Goal: Information Seeking & Learning: Learn about a topic

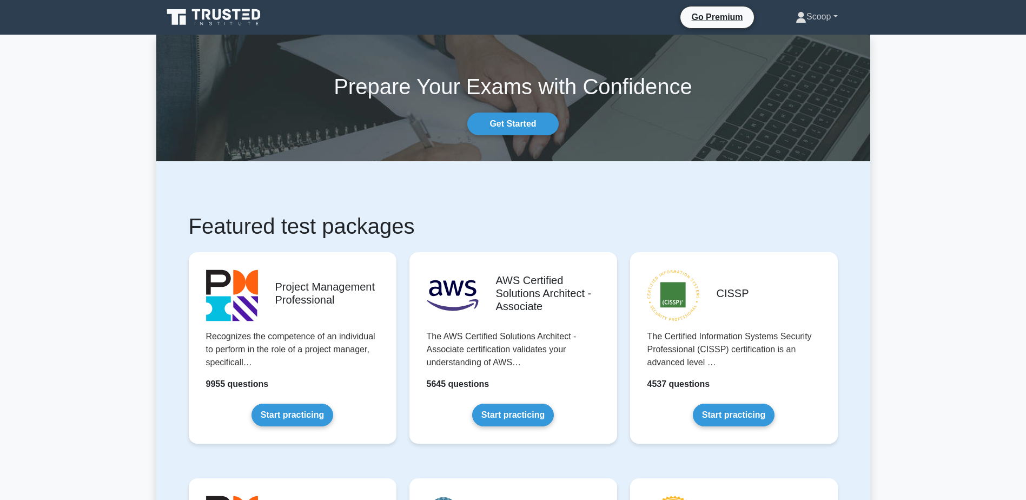
drag, startPoint x: 0, startPoint y: 0, endPoint x: 838, endPoint y: 18, distance: 838.0
click at [838, 18] on link "Scoop" at bounding box center [817, 17] width 94 height 22
click at [813, 39] on link "Profile" at bounding box center [812, 42] width 85 height 17
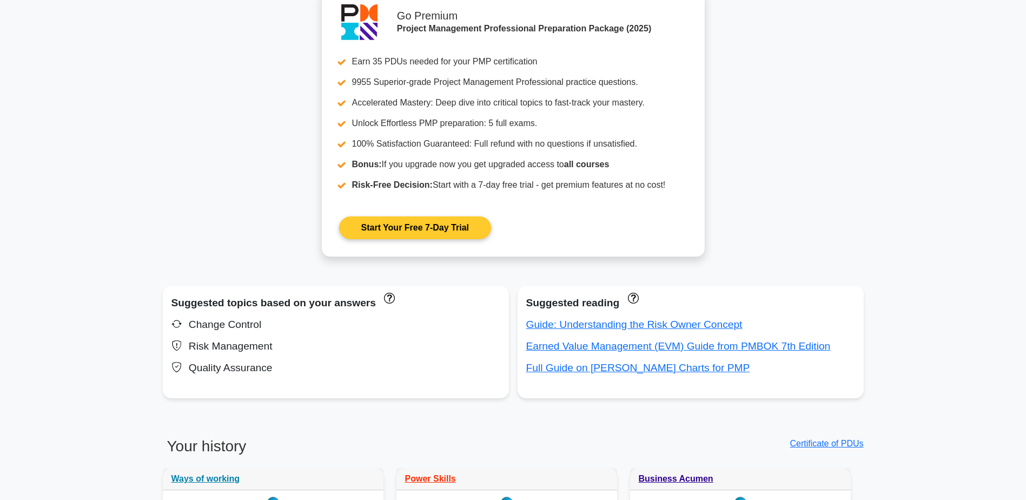
scroll to position [902, 0]
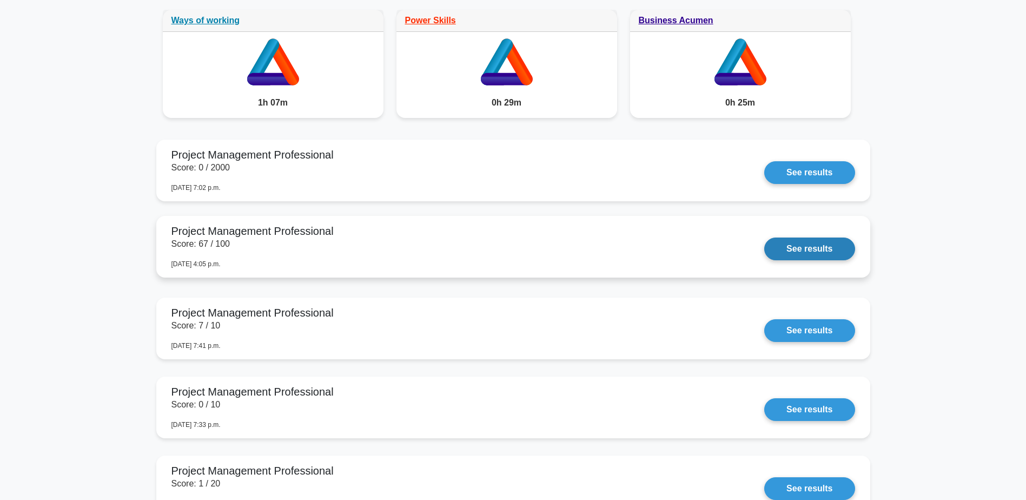
click at [764, 244] on link "See results" at bounding box center [809, 248] width 90 height 23
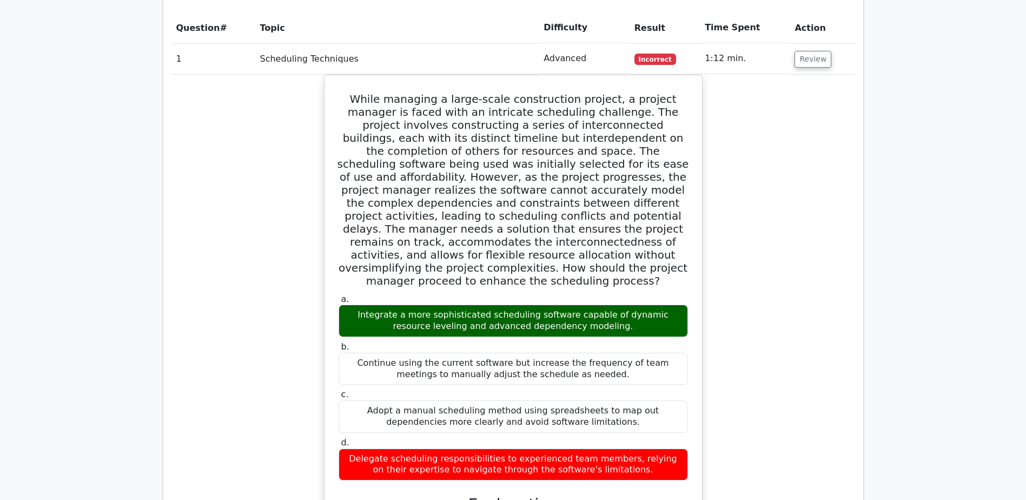
scroll to position [1532, 0]
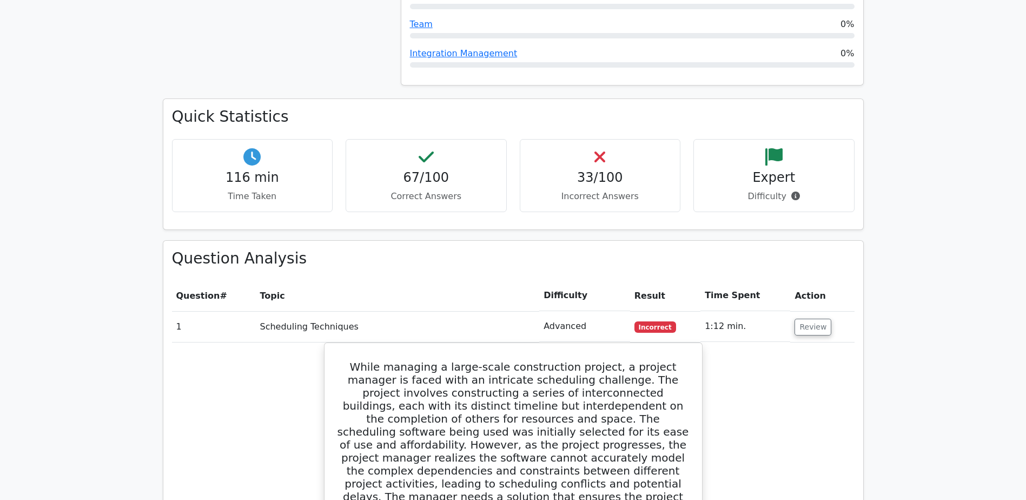
click at [760, 311] on td "1:12 min." at bounding box center [745, 326] width 90 height 31
click at [803, 319] on button "Review" at bounding box center [813, 327] width 37 height 17
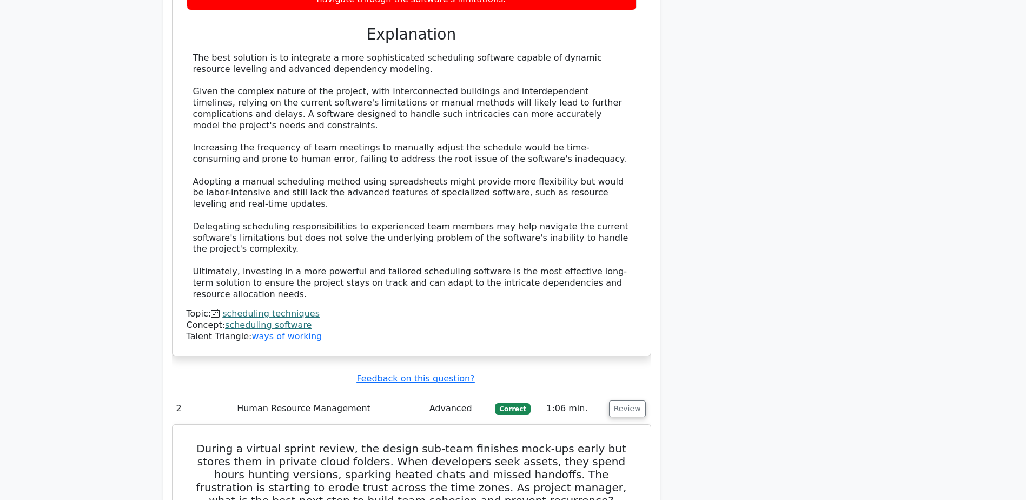
scroll to position [2434, 0]
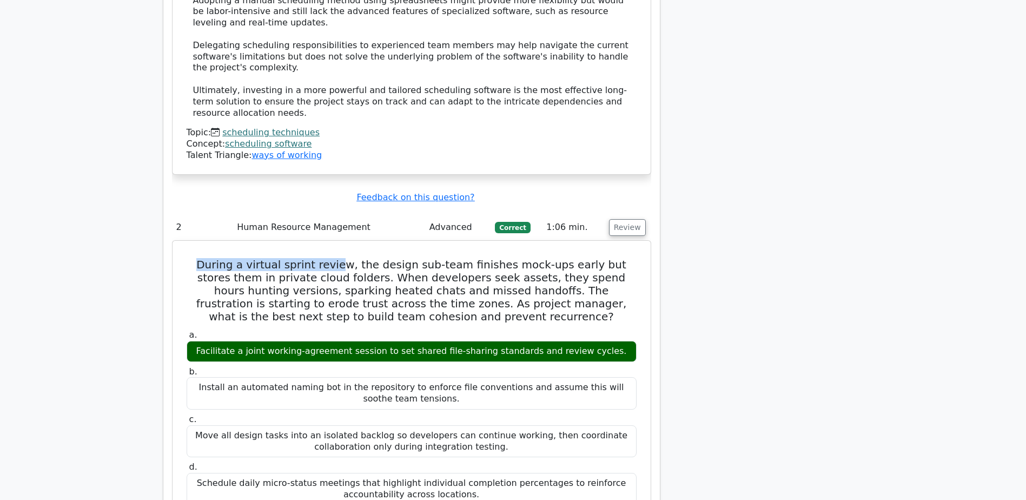
drag, startPoint x: 185, startPoint y: 151, endPoint x: 323, endPoint y: 148, distance: 138.5
click at [323, 258] on h5 "During a virtual sprint review, the design sub-team finishes mock-ups early but…" at bounding box center [412, 290] width 452 height 65
drag, startPoint x: 323, startPoint y: 148, endPoint x: 413, endPoint y: 201, distance: 104.0
click at [413, 258] on h5 "During a virtual sprint review, the design sub-team finishes mock-ups early but…" at bounding box center [412, 290] width 452 height 65
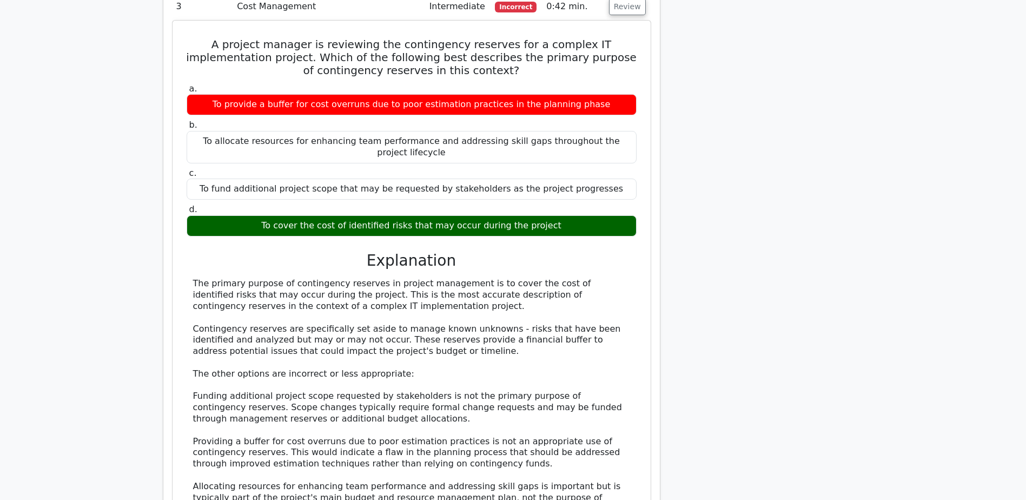
scroll to position [3245, 0]
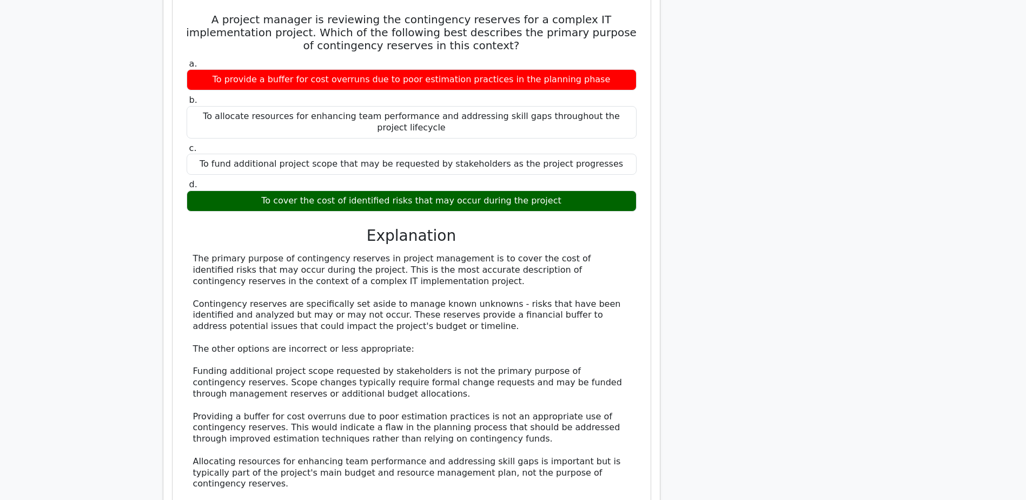
drag, startPoint x: 190, startPoint y: 130, endPoint x: 347, endPoint y: 154, distance: 158.1
click at [347, 253] on div "The primary purpose of contingency reserves in project management is to cover t…" at bounding box center [412, 388] width 450 height 270
click at [193, 253] on div "The primary purpose of contingency reserves in project management is to cover t…" at bounding box center [411, 388] width 437 height 270
drag, startPoint x: 427, startPoint y: 249, endPoint x: 601, endPoint y: 246, distance: 174.7
click at [601, 253] on div "The primary purpose of contingency reserves in project management is to cover t…" at bounding box center [411, 388] width 437 height 270
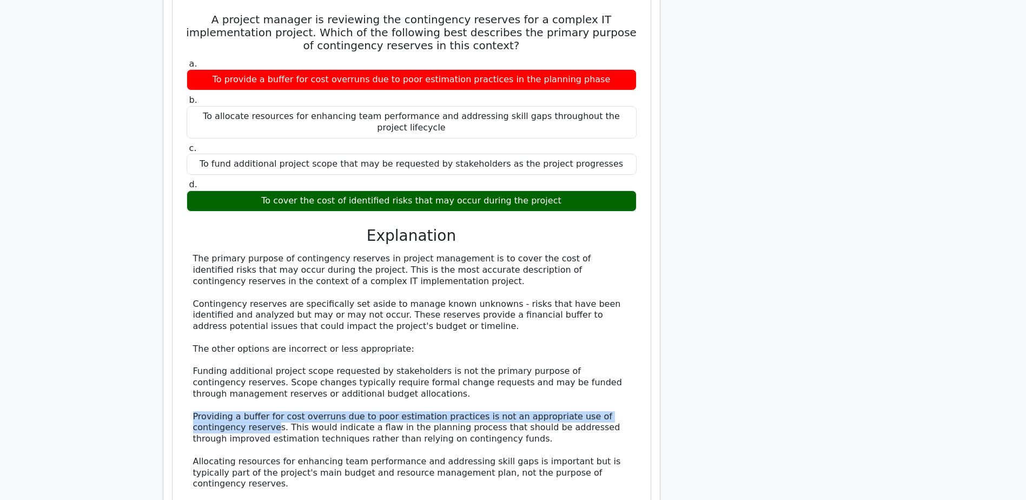
drag, startPoint x: 187, startPoint y: 288, endPoint x: 220, endPoint y: 299, distance: 34.6
click at [220, 299] on div "The primary purpose of contingency reserves in project management is to cover t…" at bounding box center [412, 388] width 450 height 270
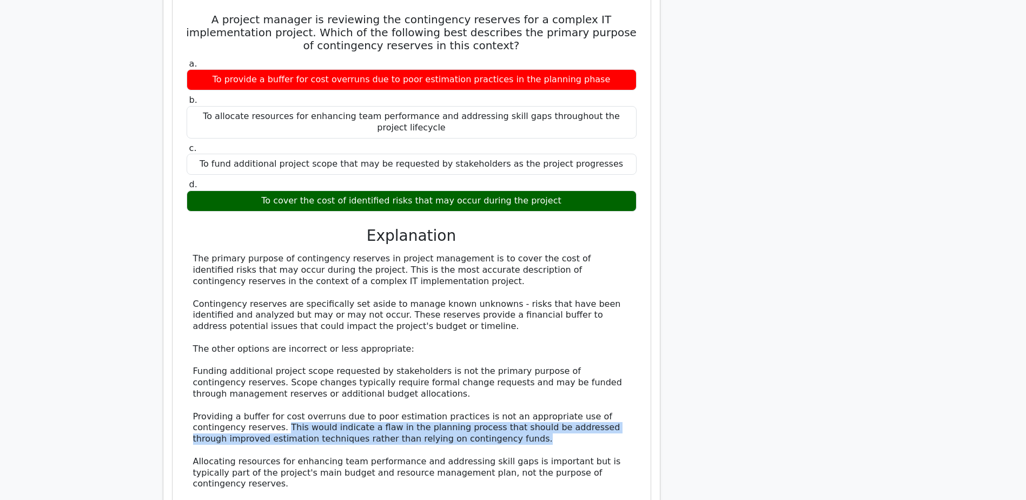
drag, startPoint x: 442, startPoint y: 310, endPoint x: 228, endPoint y: 294, distance: 215.3
click at [228, 294] on div "The primary purpose of contingency reserves in project management is to cover t…" at bounding box center [411, 388] width 437 height 270
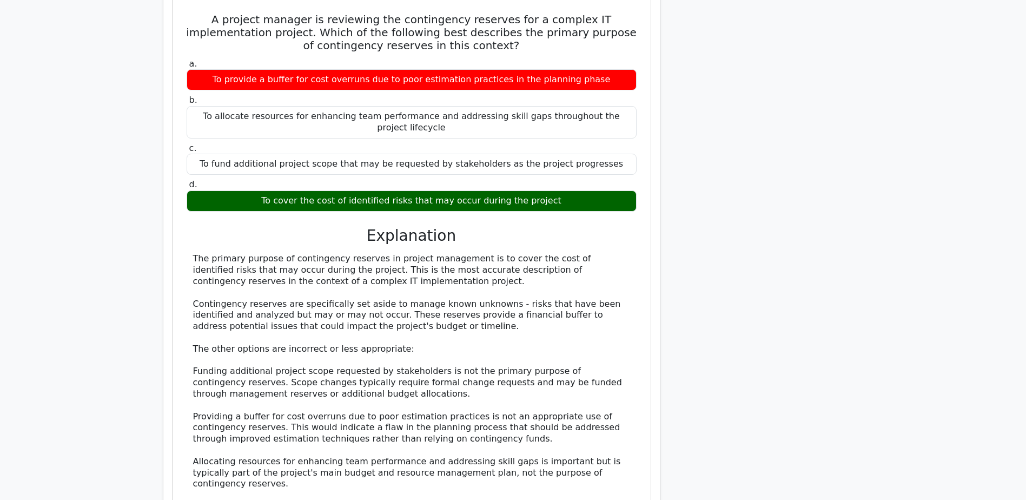
drag, startPoint x: 228, startPoint y: 294, endPoint x: 195, endPoint y: 328, distance: 47.0
click at [195, 328] on div "The primary purpose of contingency reserves in project management is to cover t…" at bounding box center [411, 388] width 437 height 270
drag, startPoint x: 416, startPoint y: 342, endPoint x: 290, endPoint y: 339, distance: 126.6
click at [290, 339] on div "The primary purpose of contingency reserves in project management is to cover t…" at bounding box center [411, 388] width 437 height 270
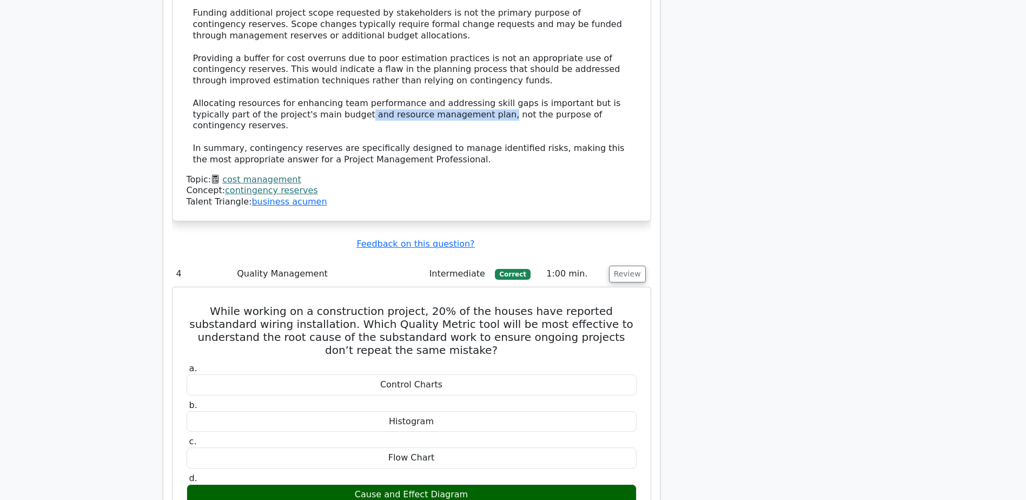
scroll to position [3696, 0]
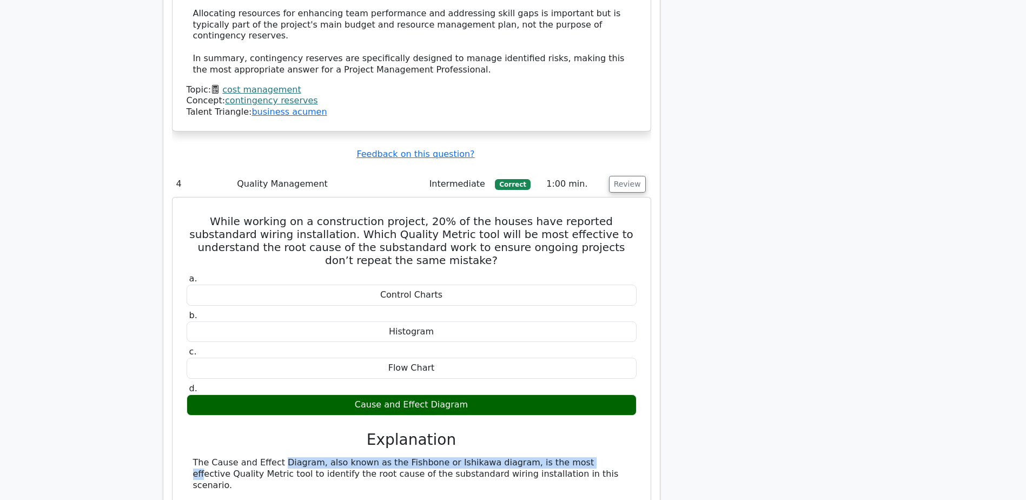
drag, startPoint x: 211, startPoint y: 306, endPoint x: 494, endPoint y: 302, distance: 283.4
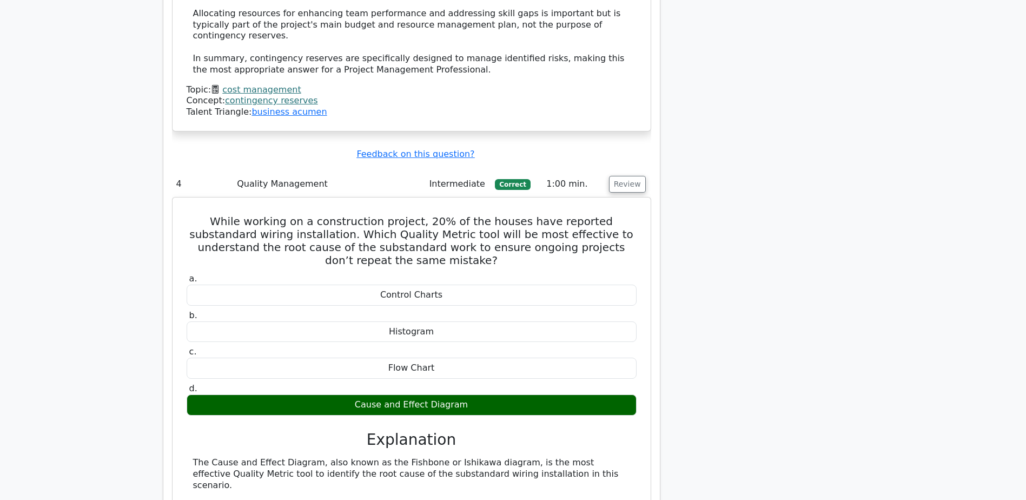
drag, startPoint x: 494, startPoint y: 302, endPoint x: 452, endPoint y: 331, distance: 51.8
drag, startPoint x: 363, startPoint y: 398, endPoint x: 398, endPoint y: 409, distance: 36.6
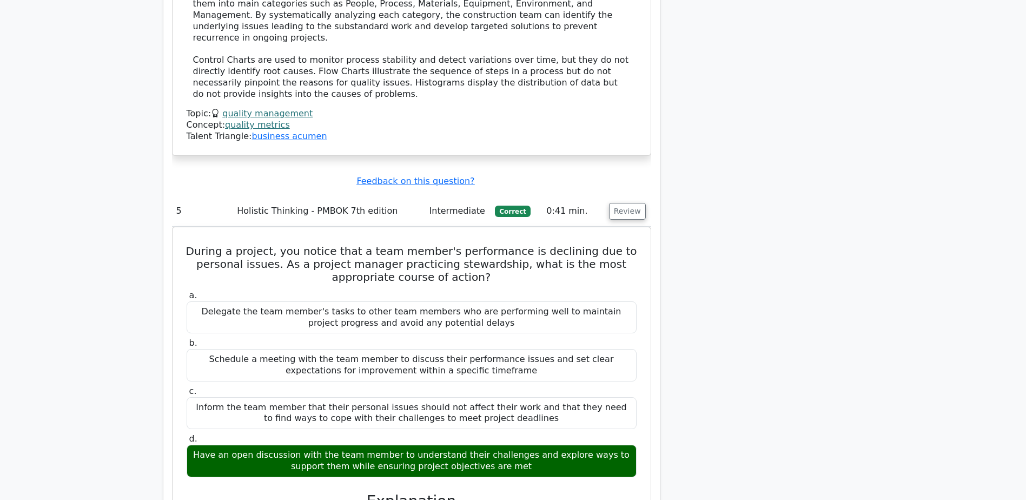
scroll to position [4237, 0]
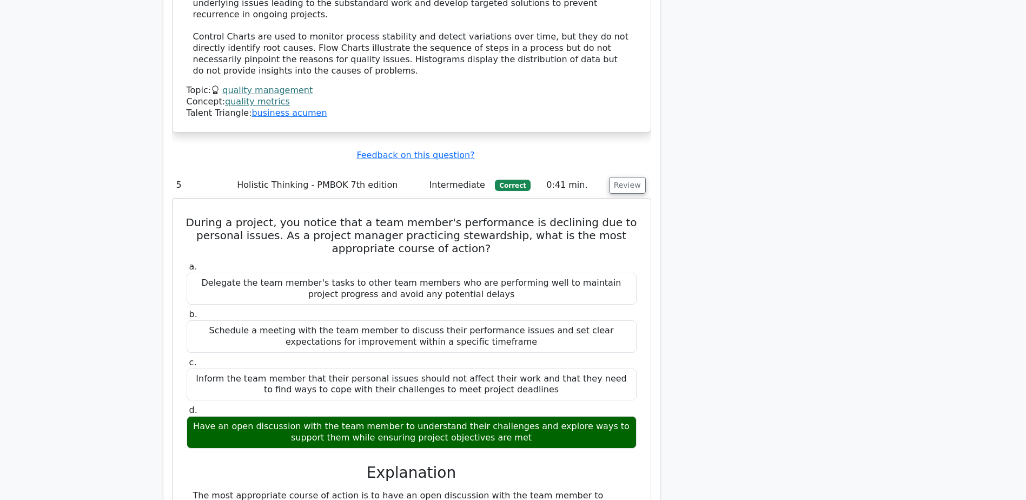
drag, startPoint x: 190, startPoint y: 349, endPoint x: 365, endPoint y: 348, distance: 174.7
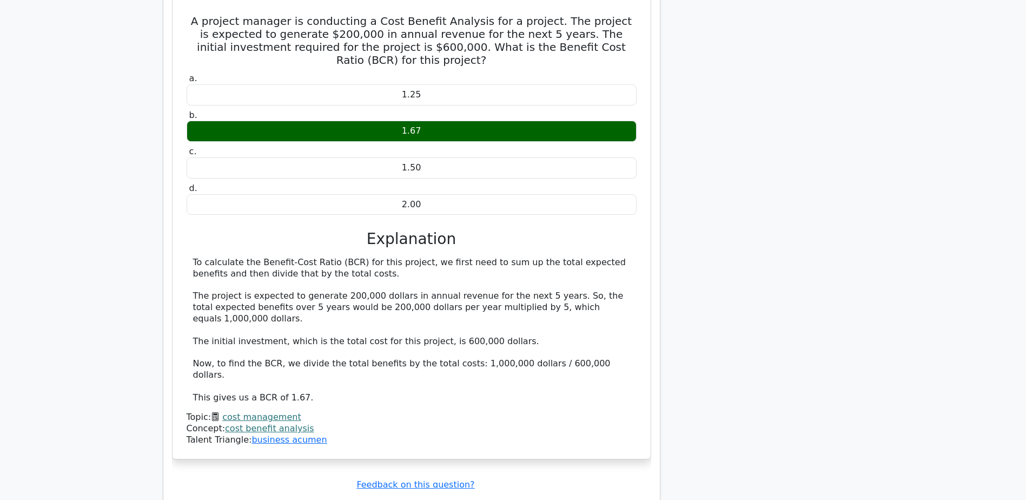
scroll to position [8654, 0]
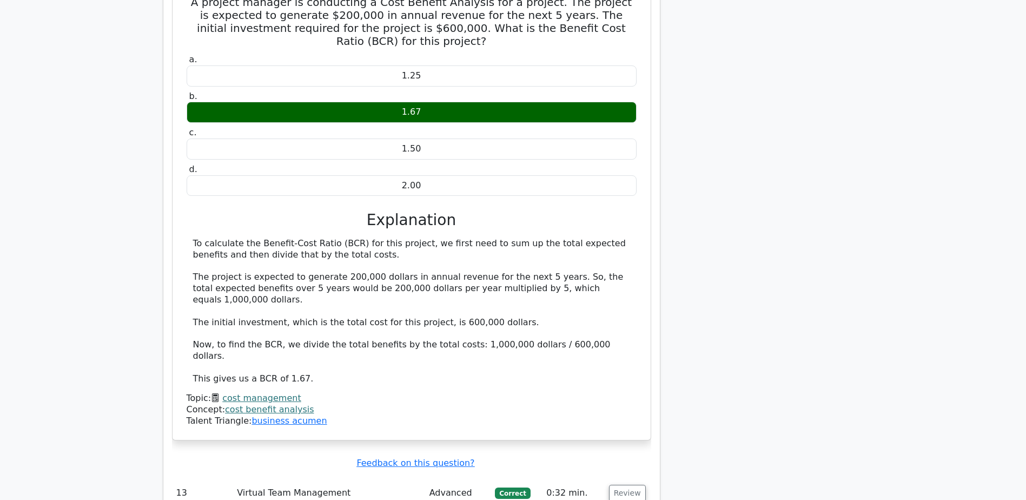
drag, startPoint x: 189, startPoint y: 326, endPoint x: 240, endPoint y: 399, distance: 89.0
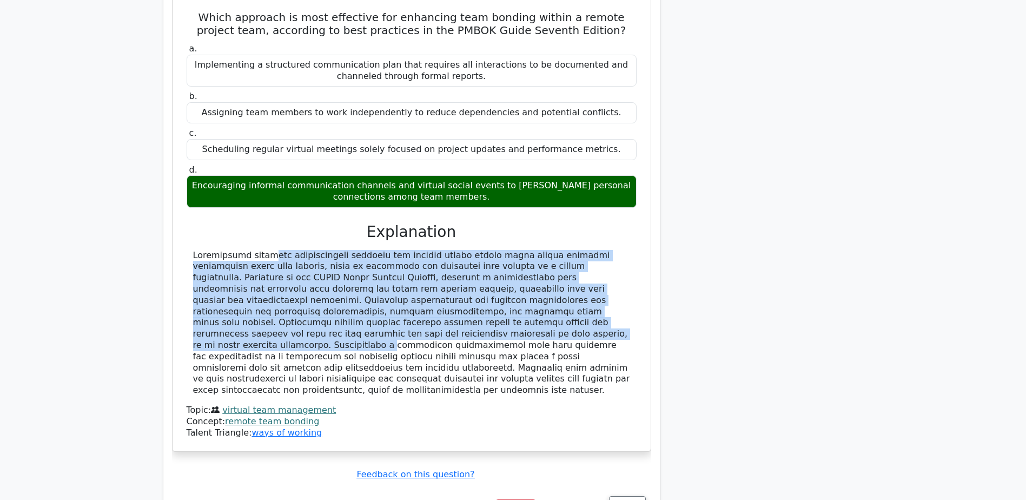
scroll to position [9195, 0]
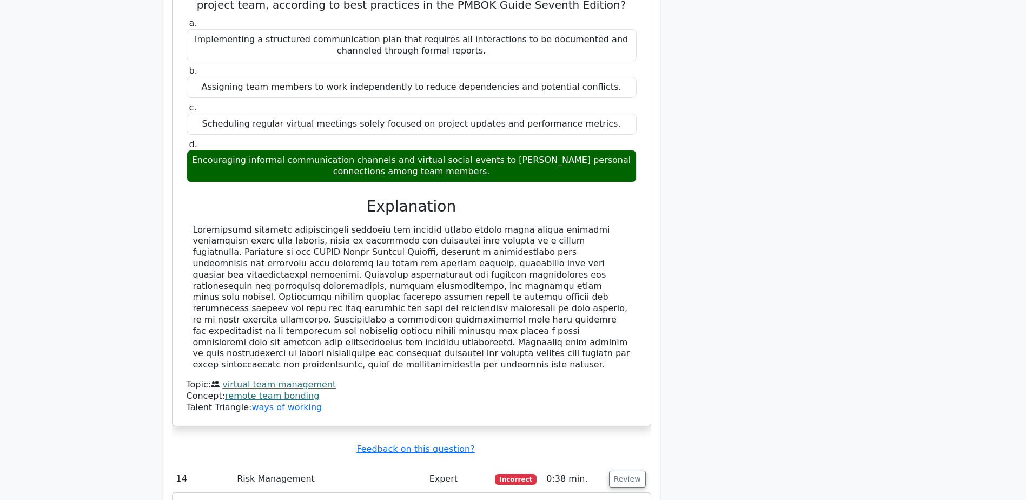
drag, startPoint x: 186, startPoint y: 58, endPoint x: 449, endPoint y: 92, distance: 265.5
drag, startPoint x: 448, startPoint y: 323, endPoint x: 189, endPoint y: 292, distance: 260.9
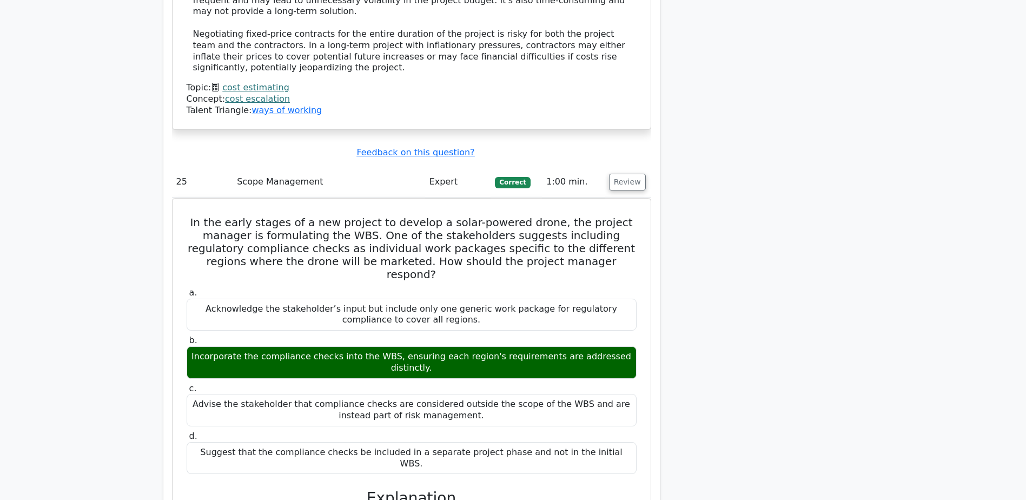
scroll to position [15685, 0]
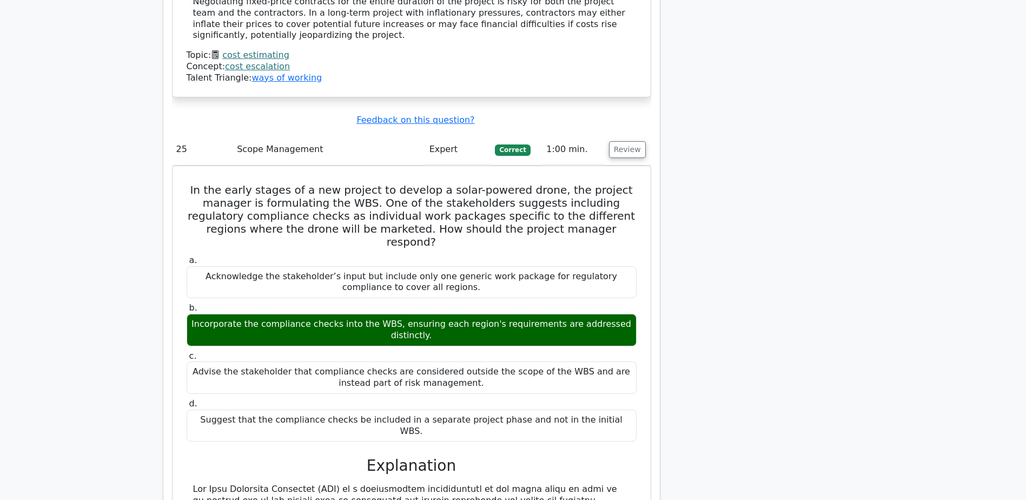
drag, startPoint x: 198, startPoint y: 301, endPoint x: 523, endPoint y: 297, distance: 325.1
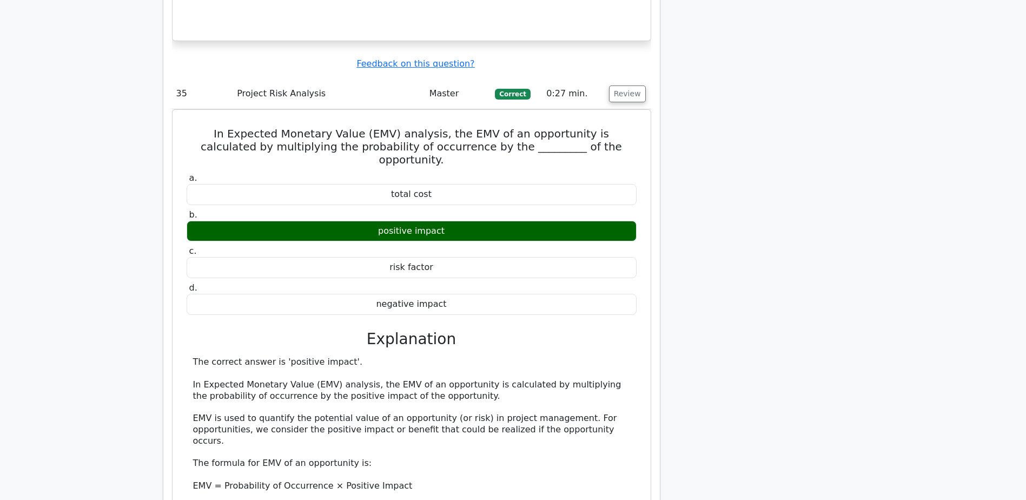
scroll to position [21455, 0]
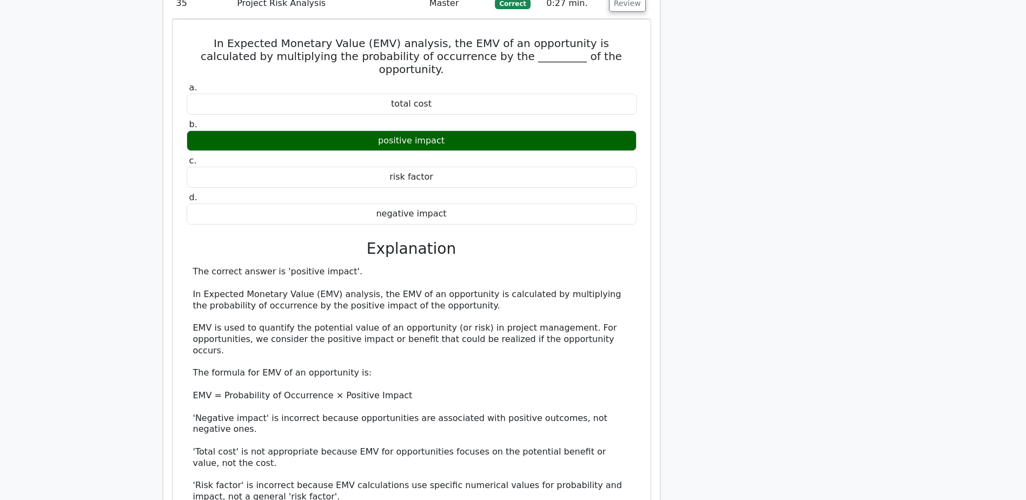
drag, startPoint x: 199, startPoint y: 138, endPoint x: 508, endPoint y: 210, distance: 317.2
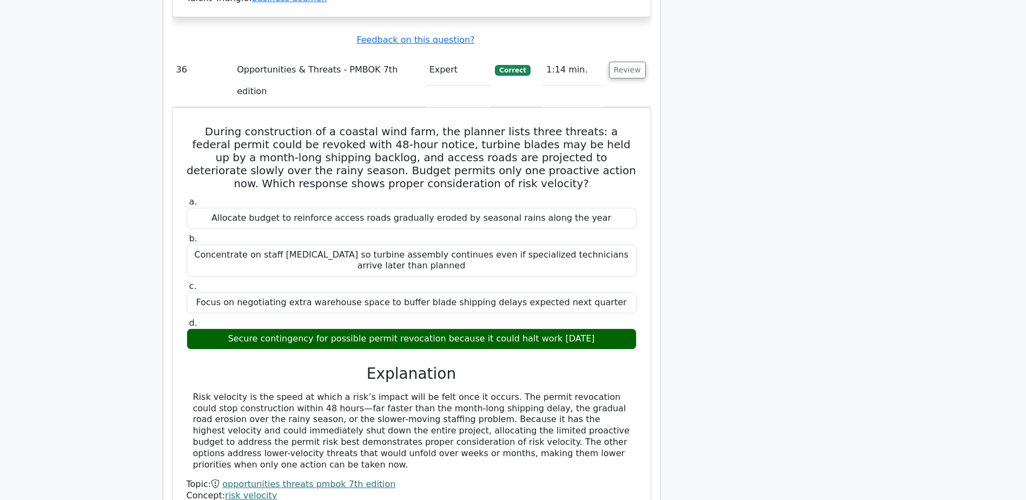
scroll to position [22085, 0]
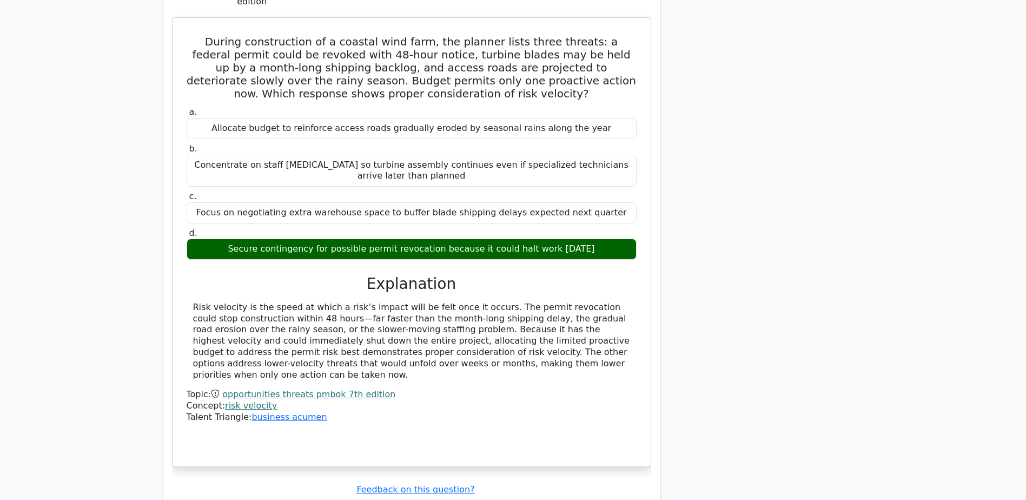
drag, startPoint x: 592, startPoint y: 359, endPoint x: 180, endPoint y: 360, distance: 412.1
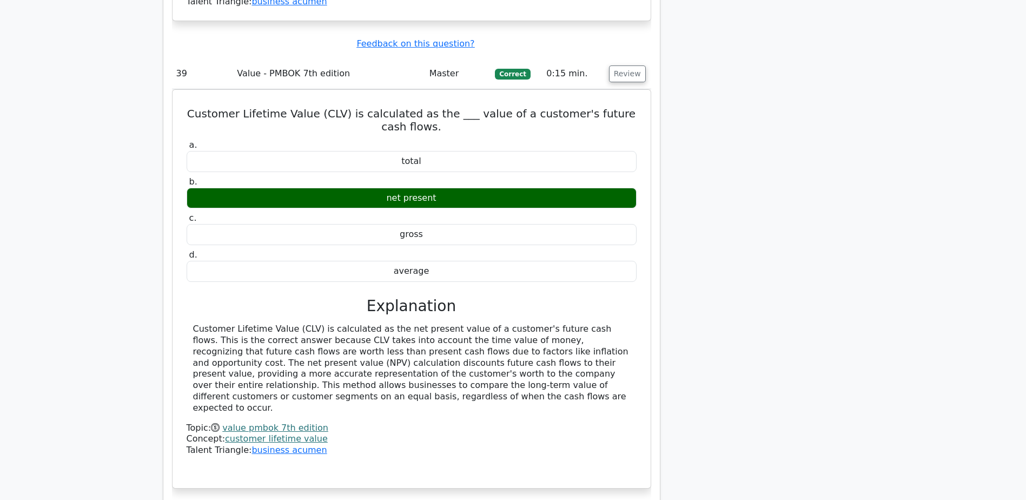
scroll to position [23708, 0]
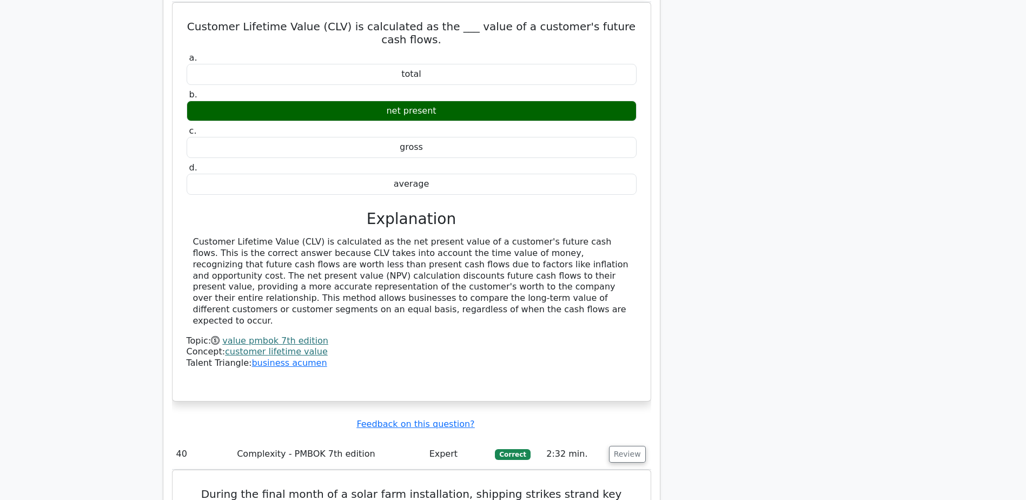
drag, startPoint x: 497, startPoint y: 300, endPoint x: 161, endPoint y: 235, distance: 342.1
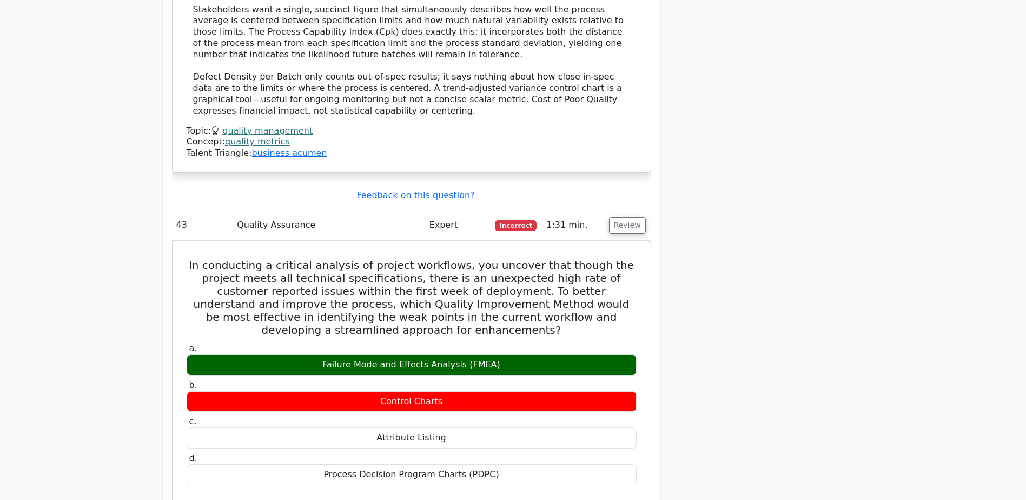
scroll to position [25781, 0]
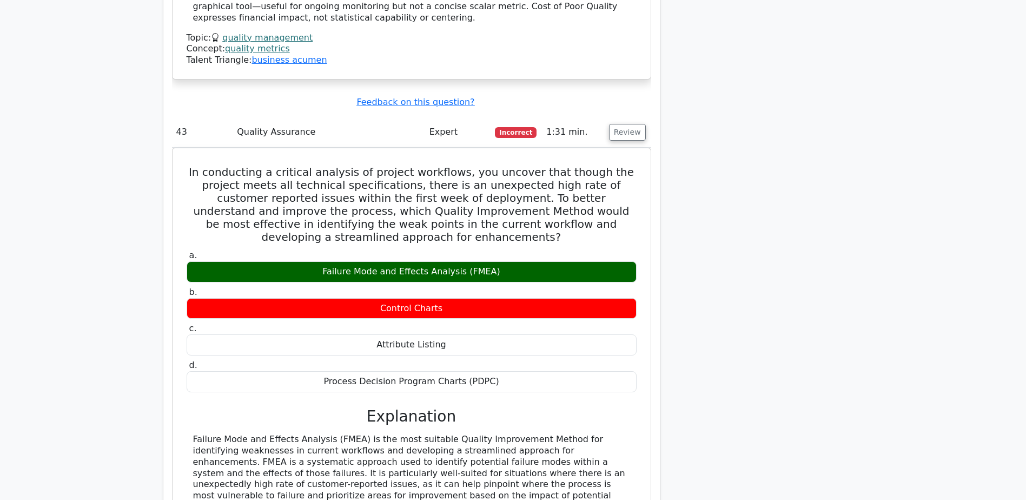
drag, startPoint x: 189, startPoint y: 123, endPoint x: 526, endPoint y: 134, distance: 337.7
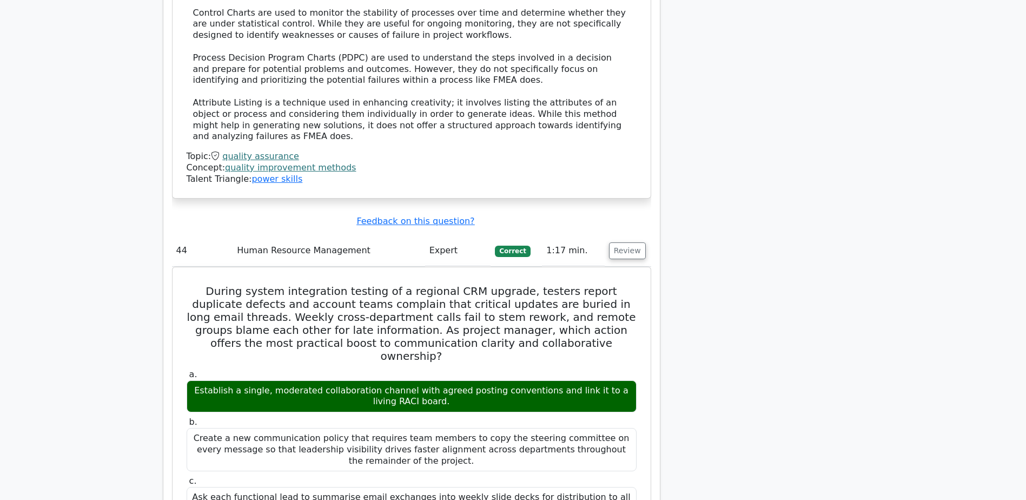
scroll to position [26322, 0]
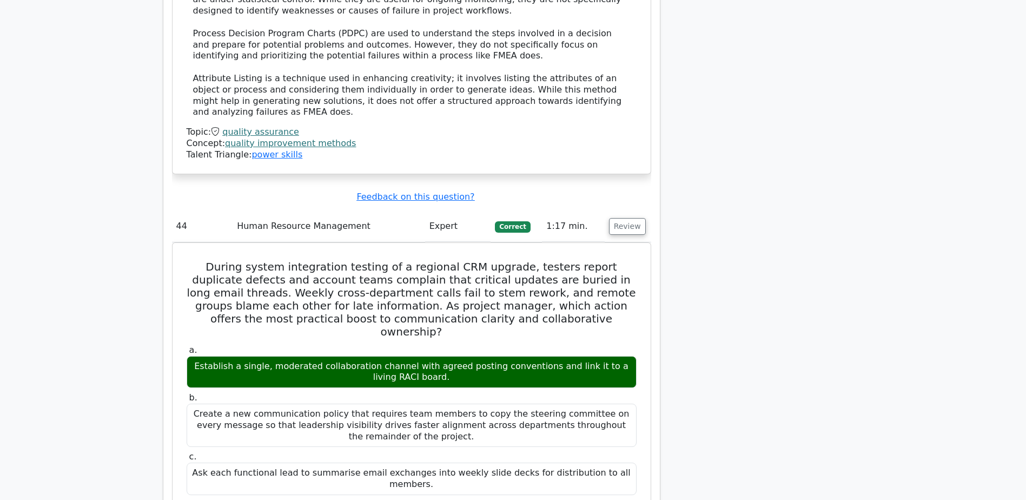
copy span "Incorrect"
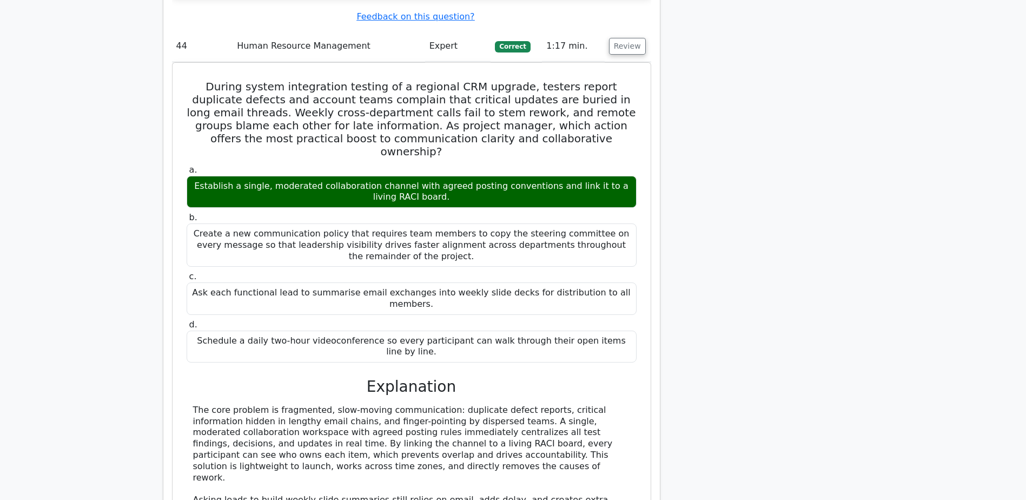
scroll to position [26412, 0]
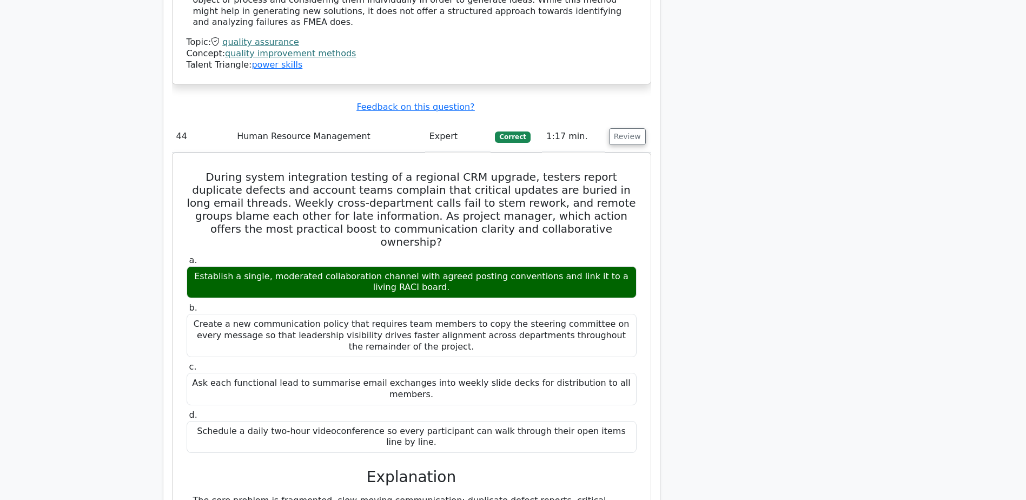
drag, startPoint x: 367, startPoint y: 77, endPoint x: 401, endPoint y: 78, distance: 33.5
copy div "bilateral"
drag, startPoint x: 195, startPoint y: 266, endPoint x: 392, endPoint y: 267, distance: 197.4
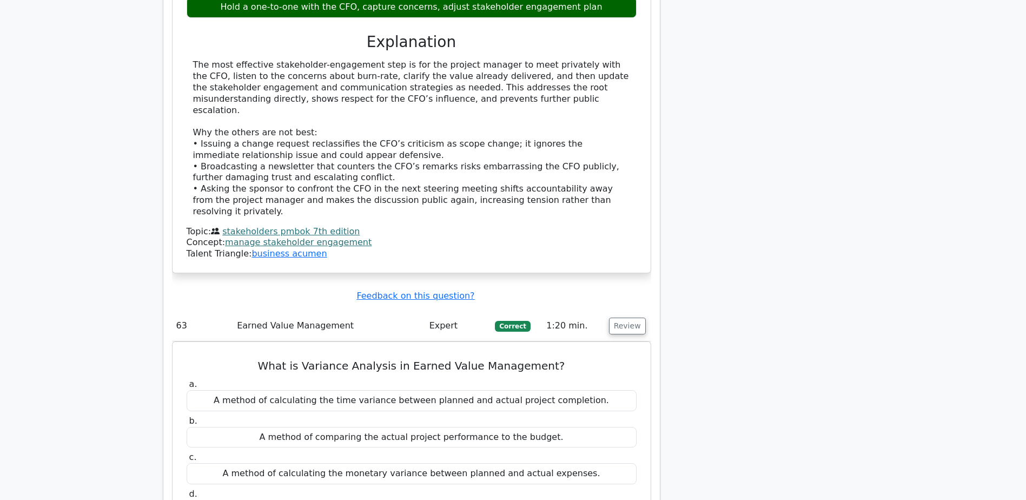
scroll to position [36689, 0]
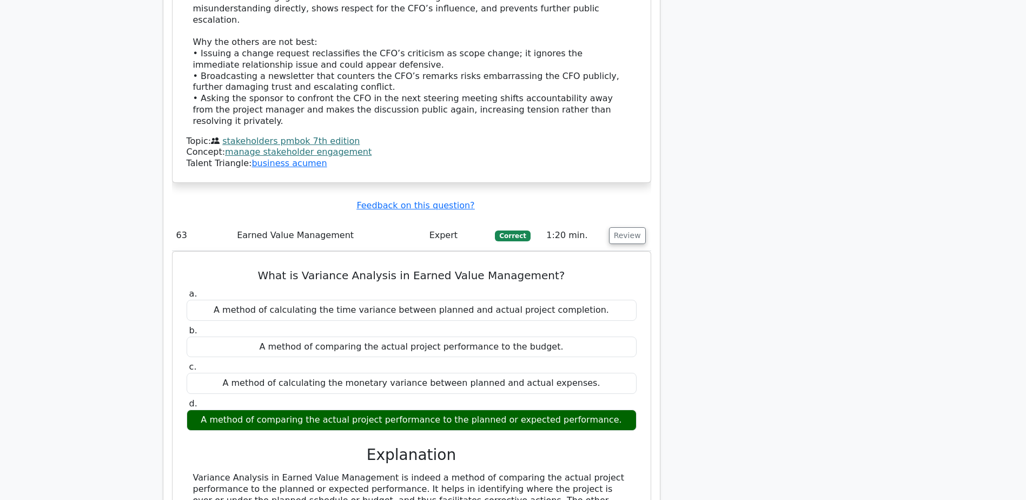
drag, startPoint x: 189, startPoint y: 85, endPoint x: 336, endPoint y: 119, distance: 150.4
drag, startPoint x: 447, startPoint y: 369, endPoint x: 501, endPoint y: 381, distance: 55.5
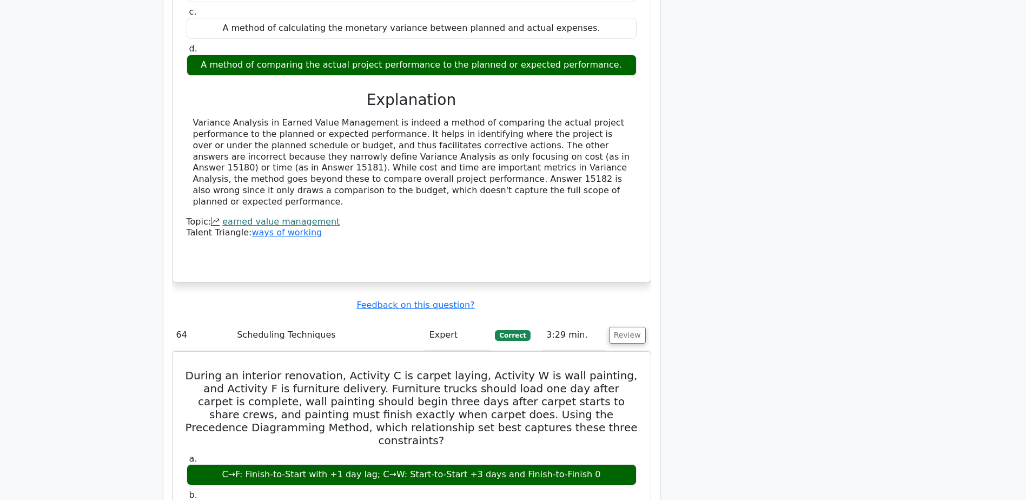
scroll to position [37140, 0]
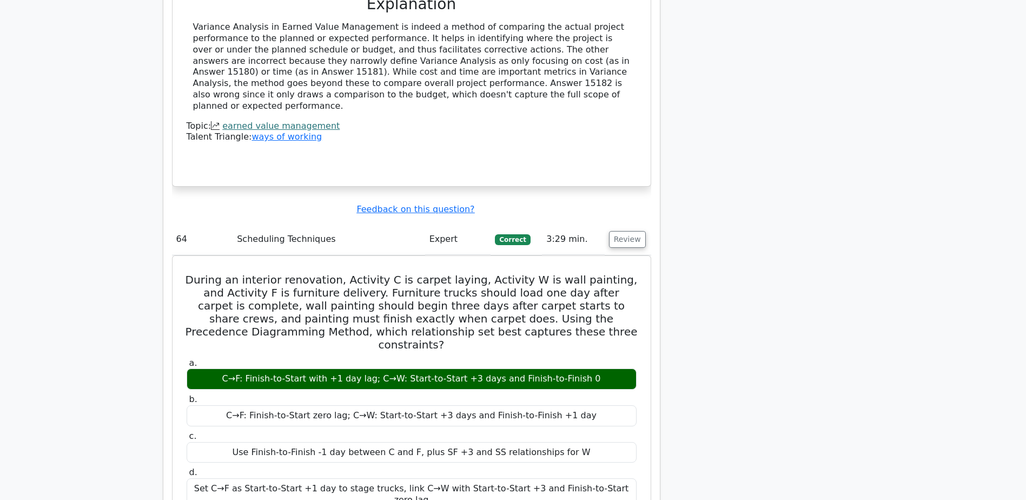
drag, startPoint x: 292, startPoint y: 168, endPoint x: 409, endPoint y: 167, distance: 116.8
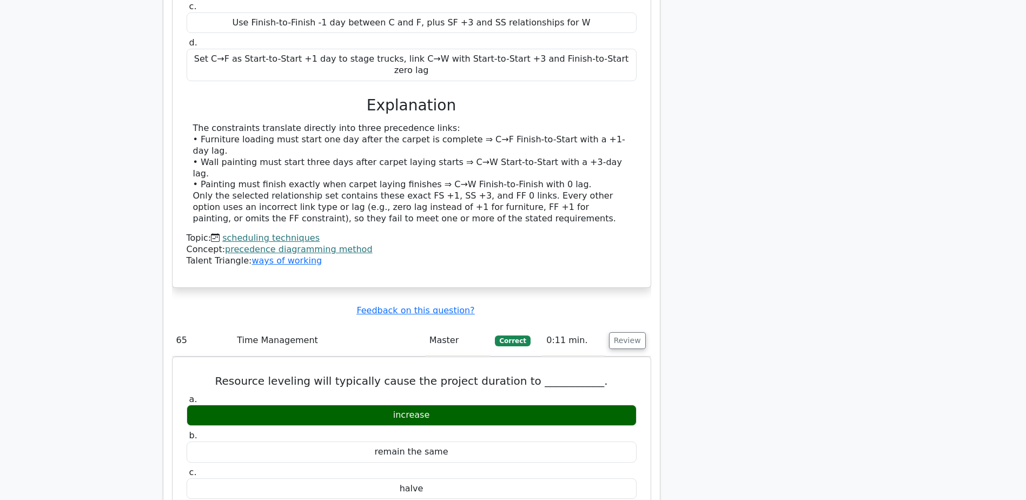
scroll to position [37680, 0]
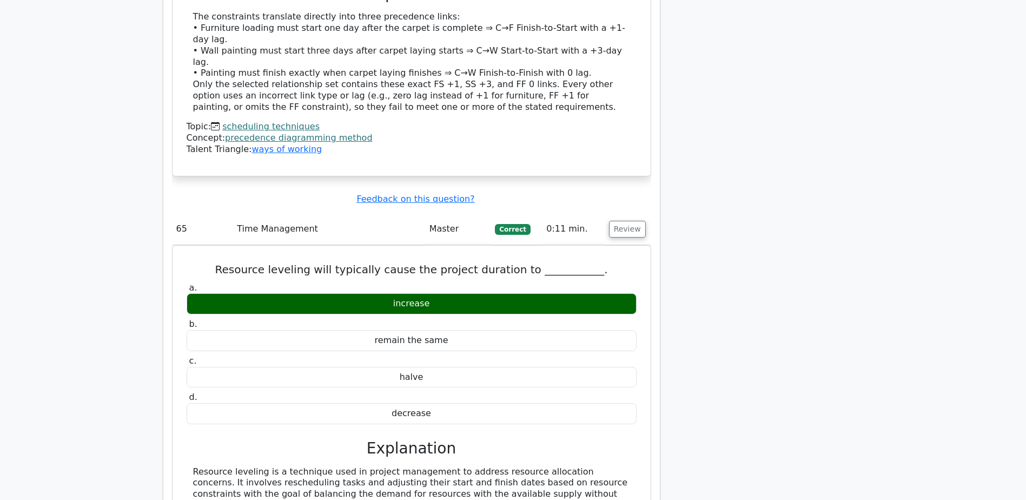
drag, startPoint x: 208, startPoint y: 206, endPoint x: 612, endPoint y: 204, distance: 404.0
drag, startPoint x: 198, startPoint y: 292, endPoint x: 541, endPoint y: 298, distance: 342.4
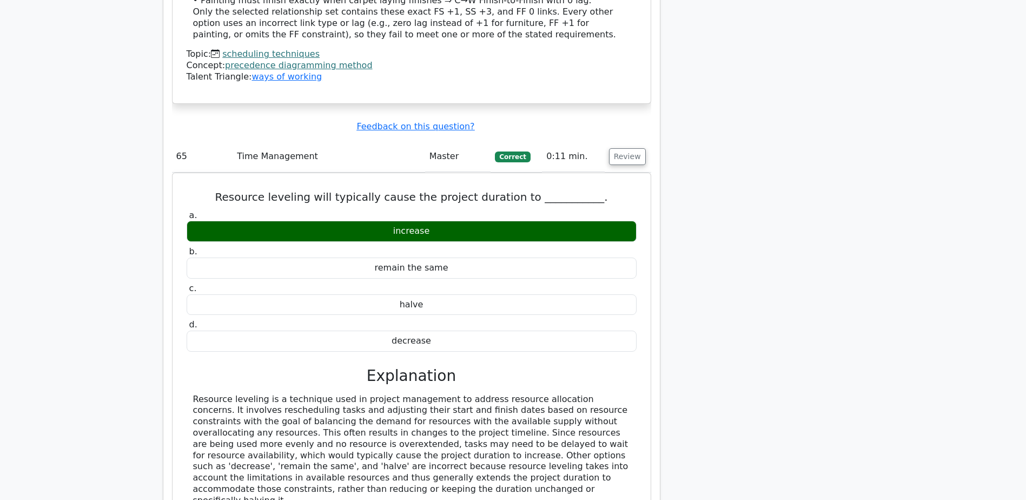
scroll to position [37770, 0]
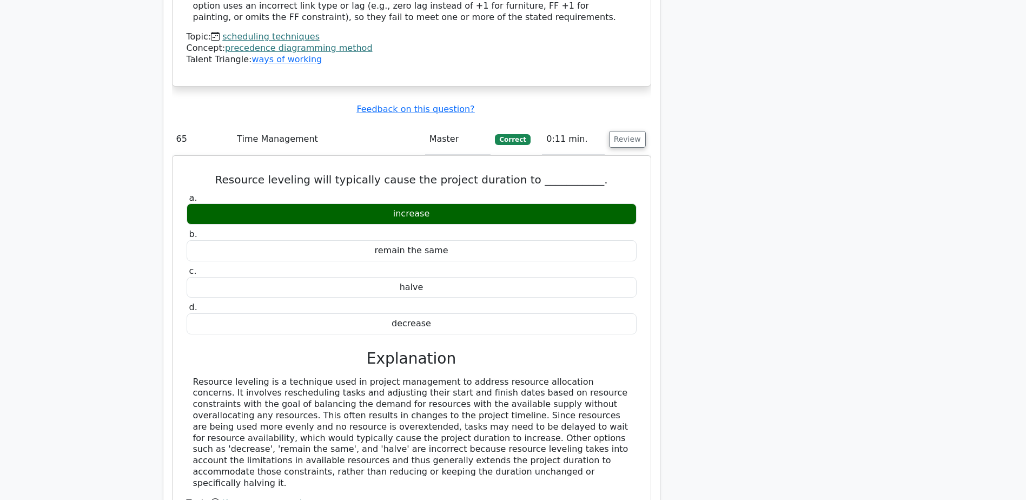
drag, startPoint x: 241, startPoint y: 302, endPoint x: 426, endPoint y: 376, distance: 198.6
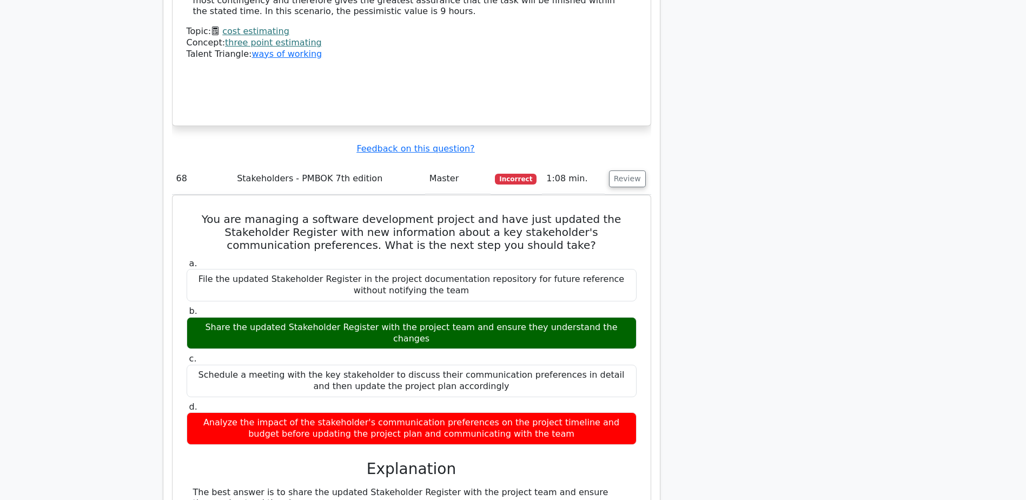
scroll to position [39303, 0]
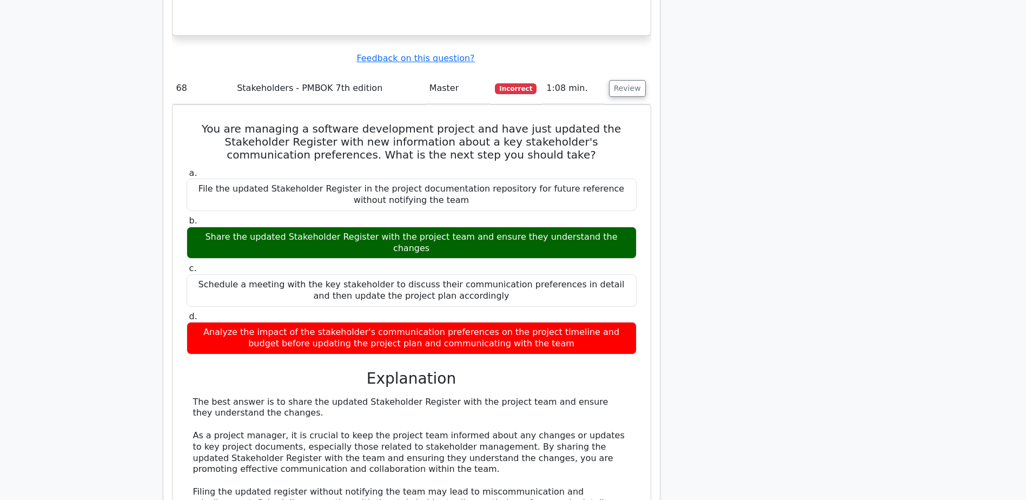
drag, startPoint x: 484, startPoint y: 72, endPoint x: 595, endPoint y: 68, distance: 112.0
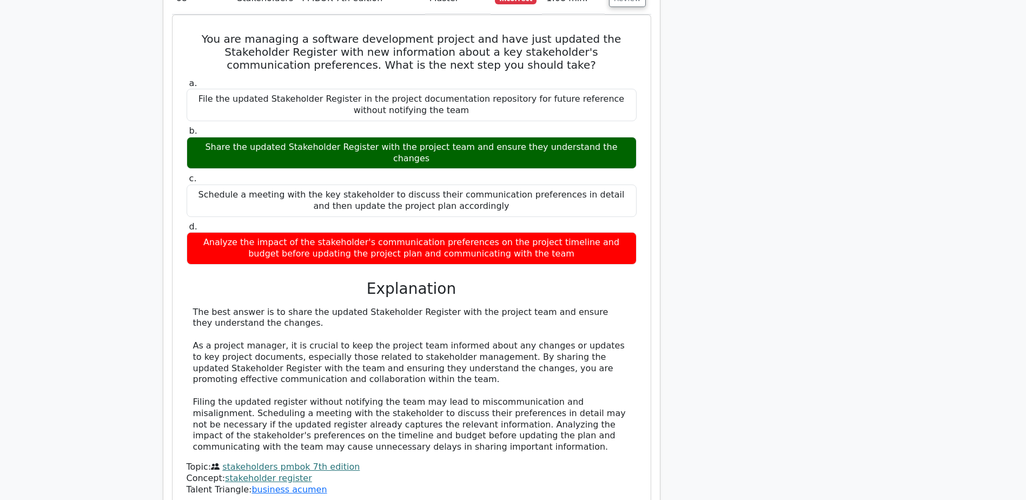
drag, startPoint x: 195, startPoint y: 241, endPoint x: 468, endPoint y: 290, distance: 276.9
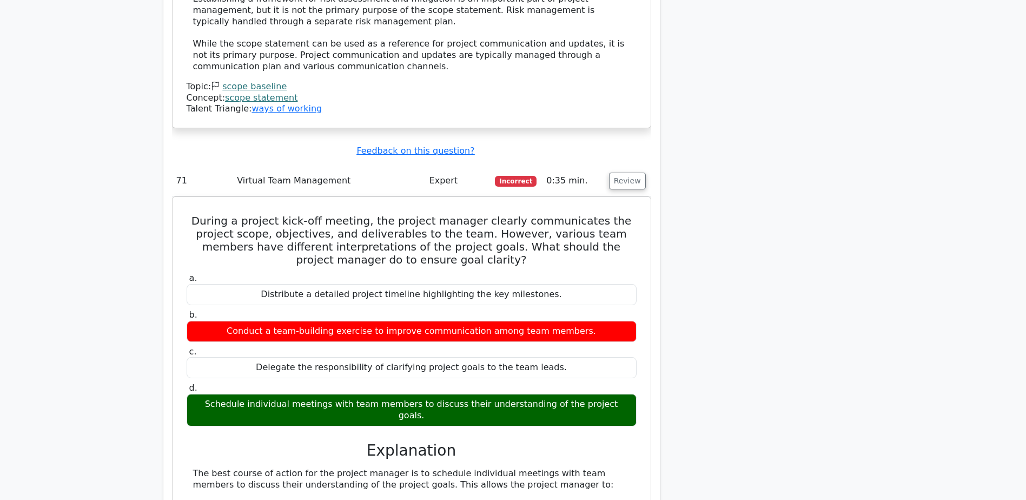
scroll to position [40835, 0]
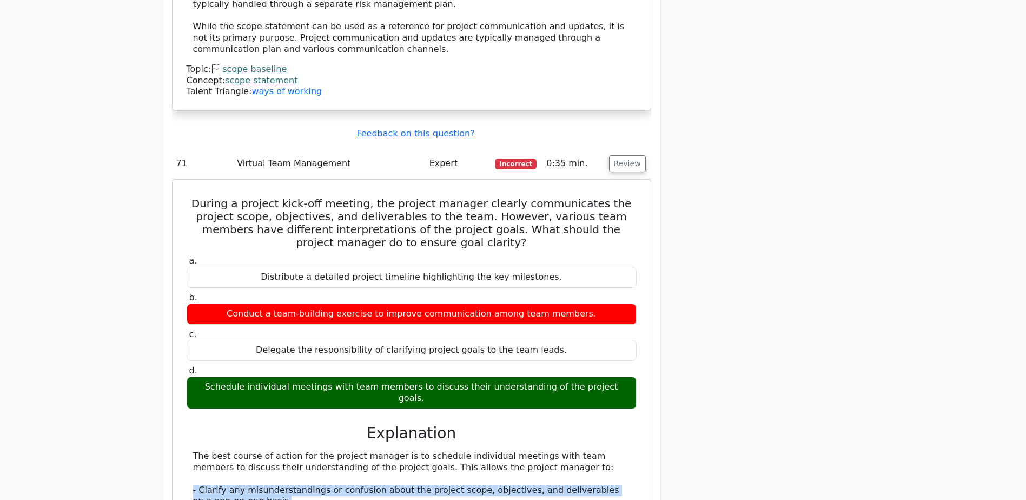
drag, startPoint x: 441, startPoint y: 261, endPoint x: 610, endPoint y: 261, distance: 169.3
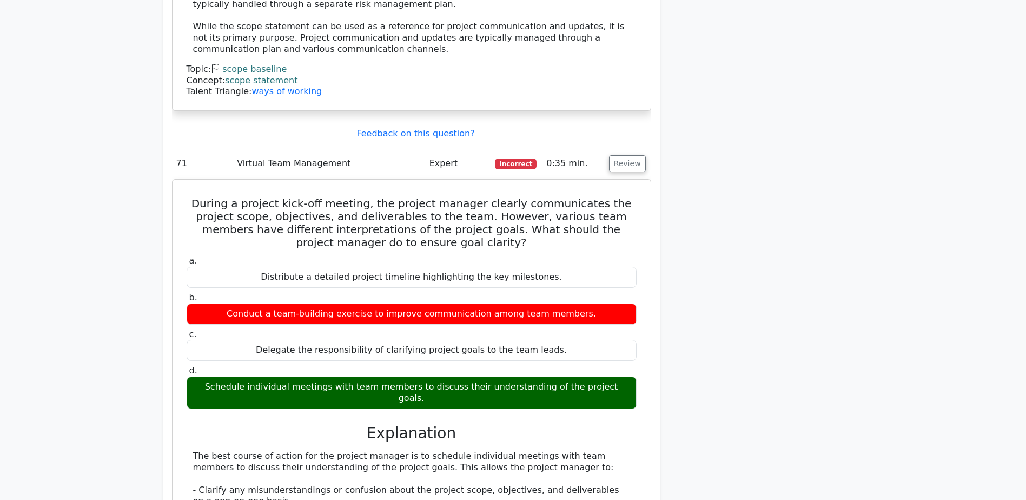
scroll to position [0, 6]
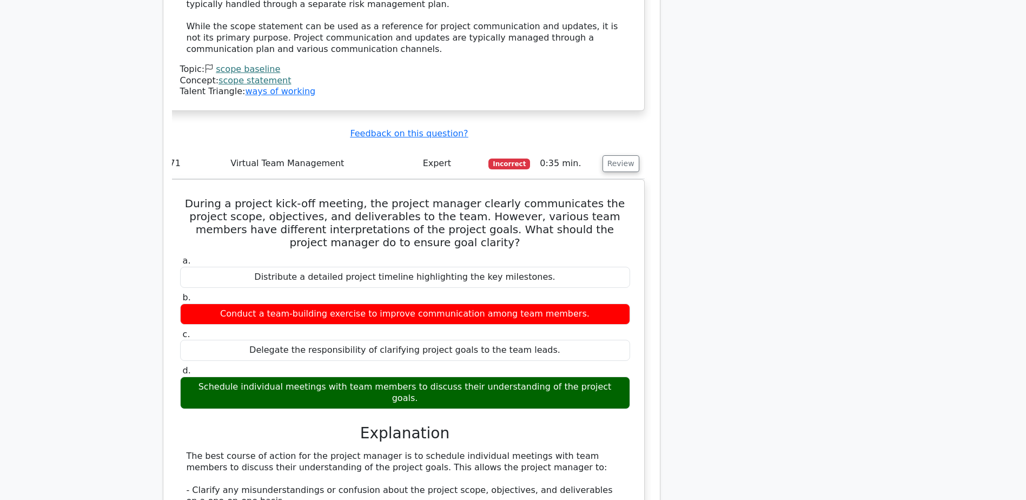
drag, startPoint x: 196, startPoint y: 320, endPoint x: 420, endPoint y: 385, distance: 233.1
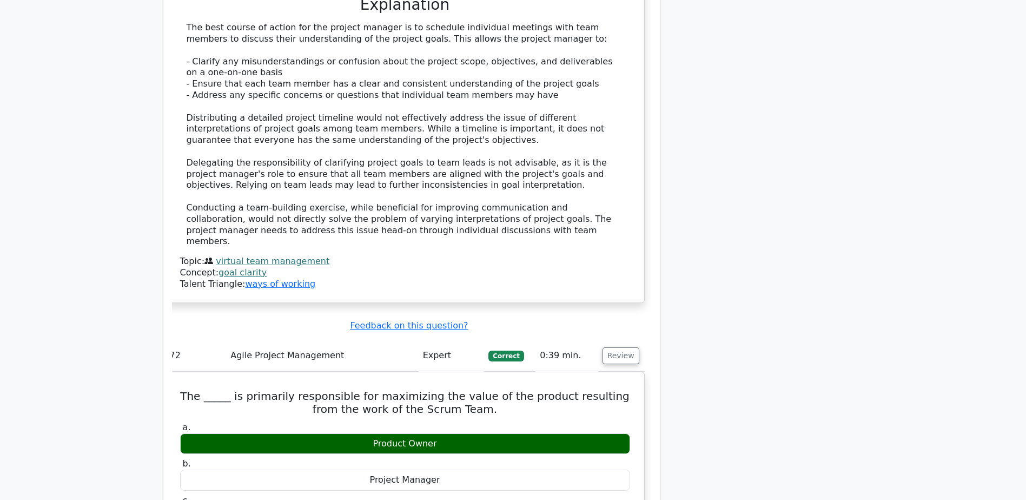
scroll to position [41286, 0]
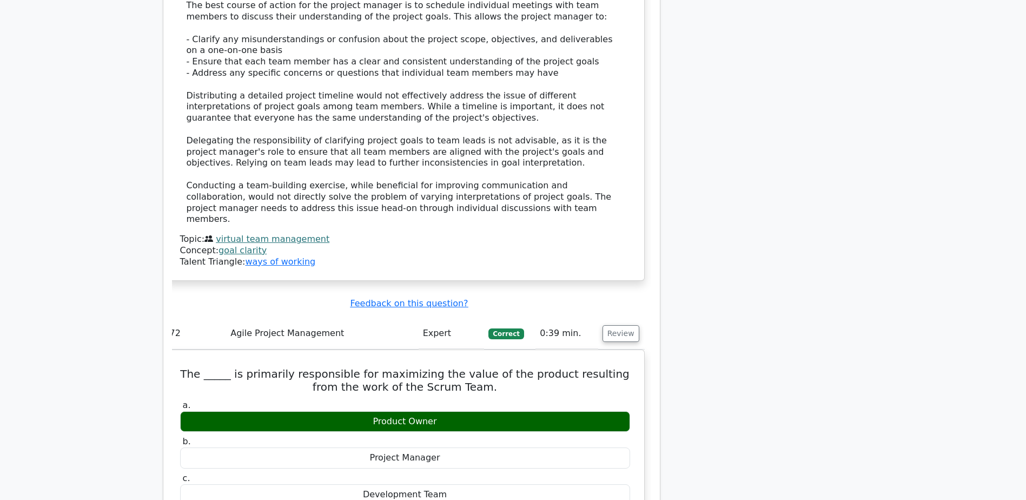
drag, startPoint x: 186, startPoint y: 111, endPoint x: 624, endPoint y: 141, distance: 438.5
drag, startPoint x: 189, startPoint y: 241, endPoint x: 559, endPoint y: 254, distance: 370.7
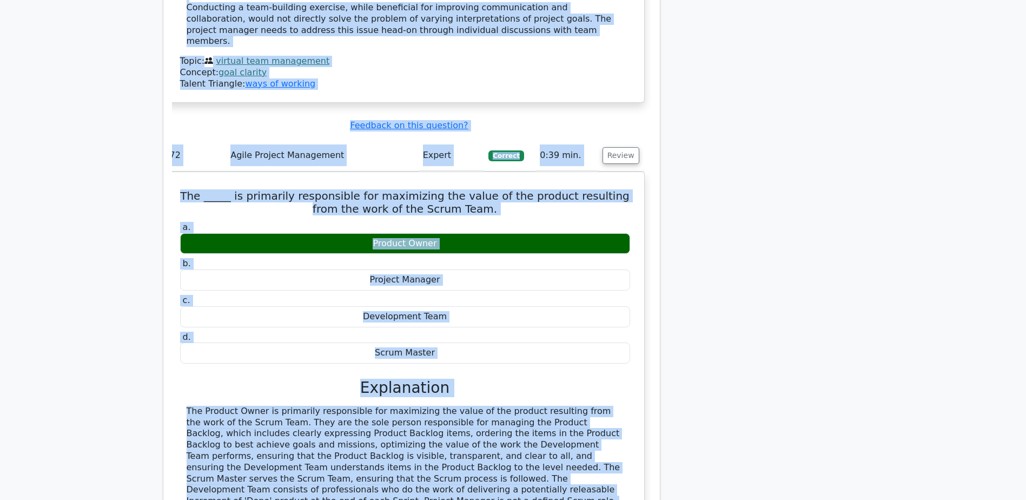
scroll to position [0, 0]
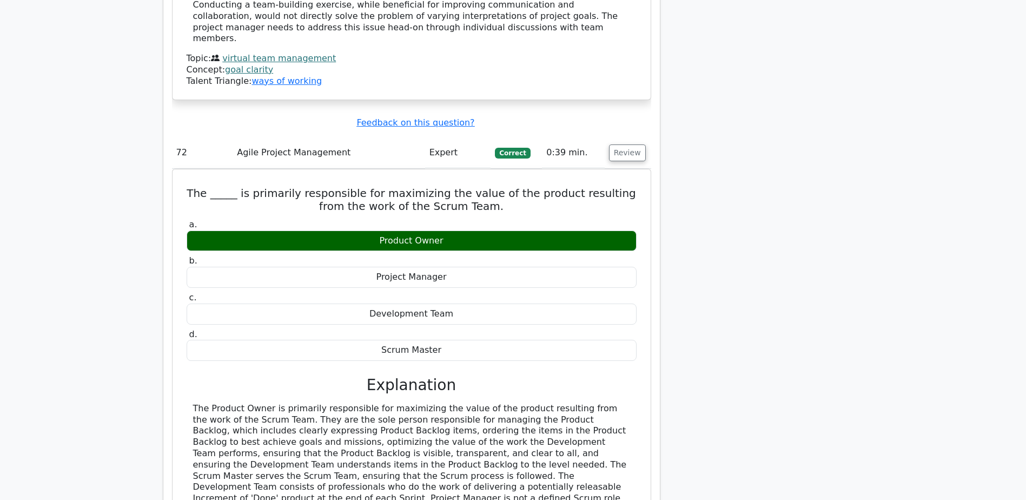
drag, startPoint x: 184, startPoint y: 270, endPoint x: 604, endPoint y: 319, distance: 422.5
drag, startPoint x: 191, startPoint y: 328, endPoint x: 635, endPoint y: 359, distance: 444.6
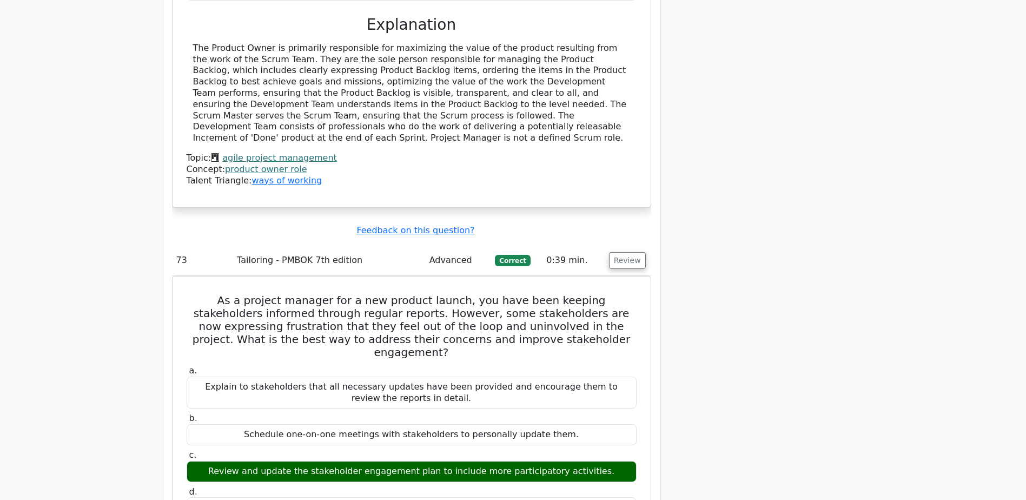
scroll to position [0, 6]
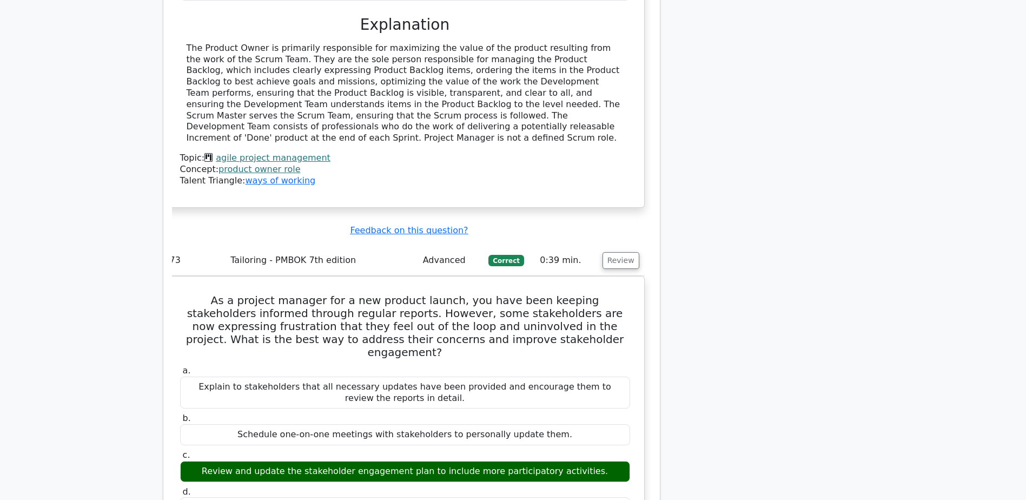
drag, startPoint x: 190, startPoint y: 370, endPoint x: 217, endPoint y: 434, distance: 68.8
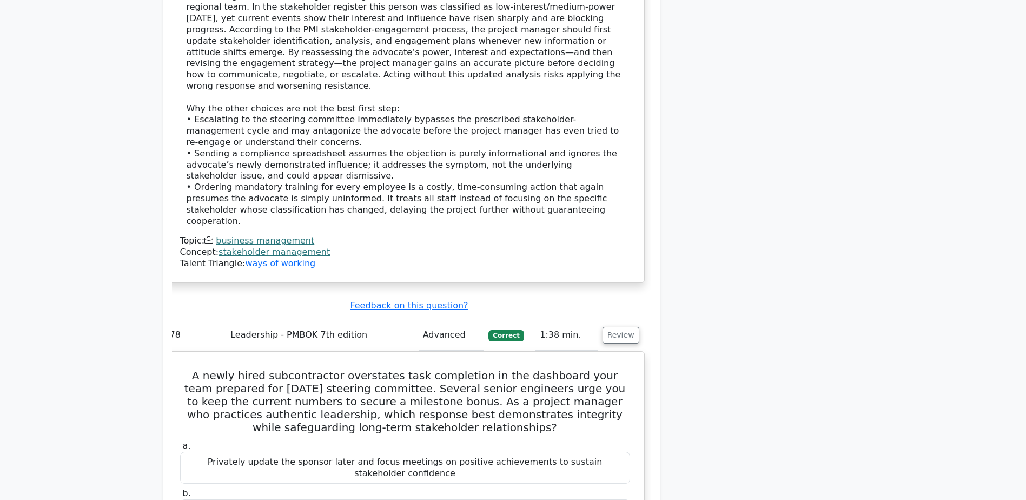
scroll to position [44621, 0]
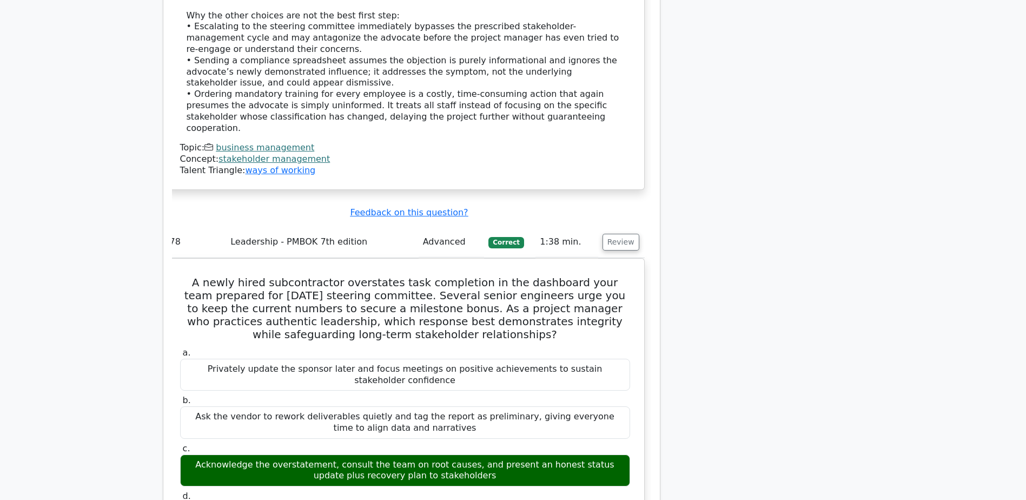
drag, startPoint x: 177, startPoint y: 230, endPoint x: 504, endPoint y: 275, distance: 329.2
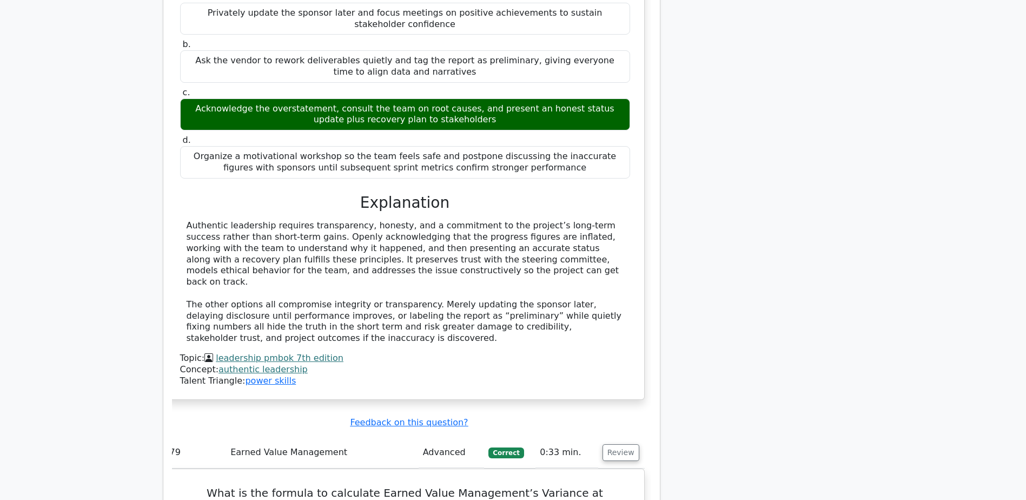
scroll to position [45072, 0]
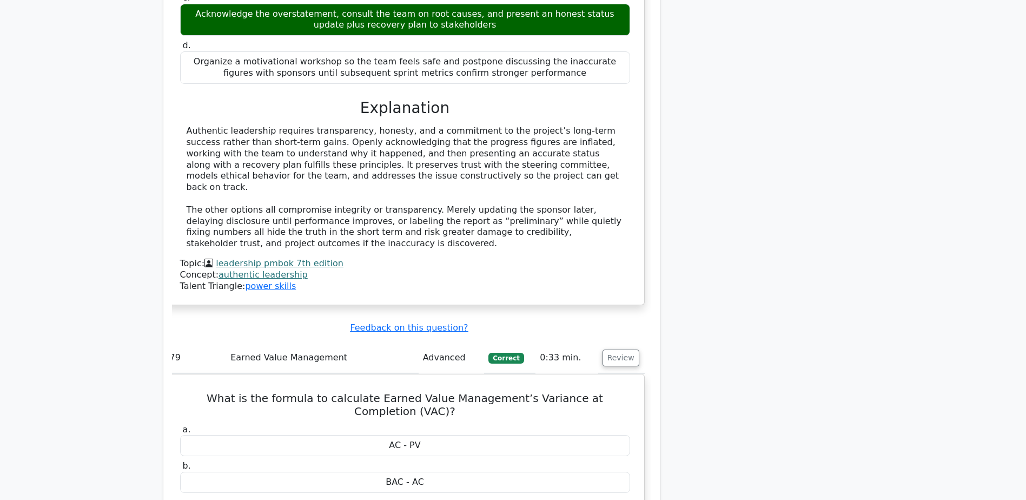
drag, startPoint x: 308, startPoint y: 297, endPoint x: 300, endPoint y: 293, distance: 9.7
drag, startPoint x: 300, startPoint y: 293, endPoint x: 386, endPoint y: 296, distance: 86.1
drag, startPoint x: 214, startPoint y: 335, endPoint x: 367, endPoint y: 376, distance: 158.3
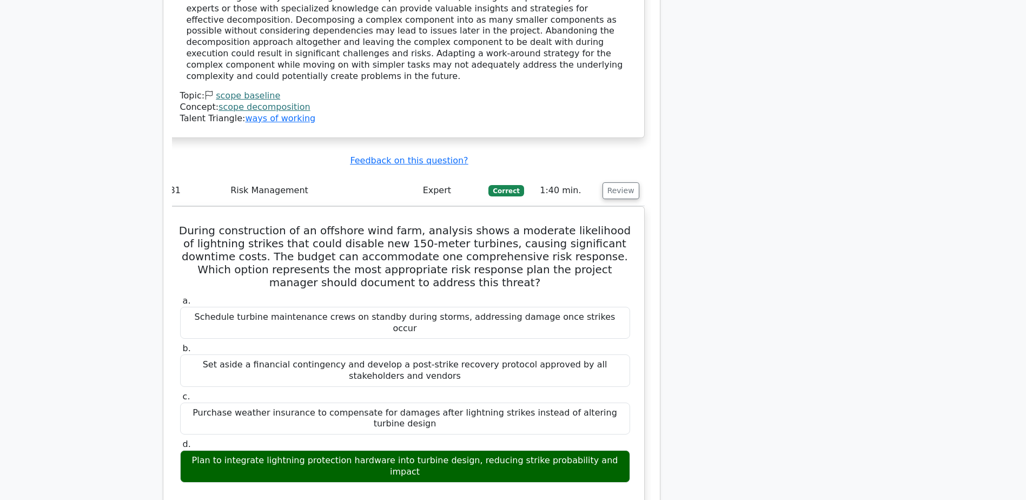
scroll to position [46244, 0]
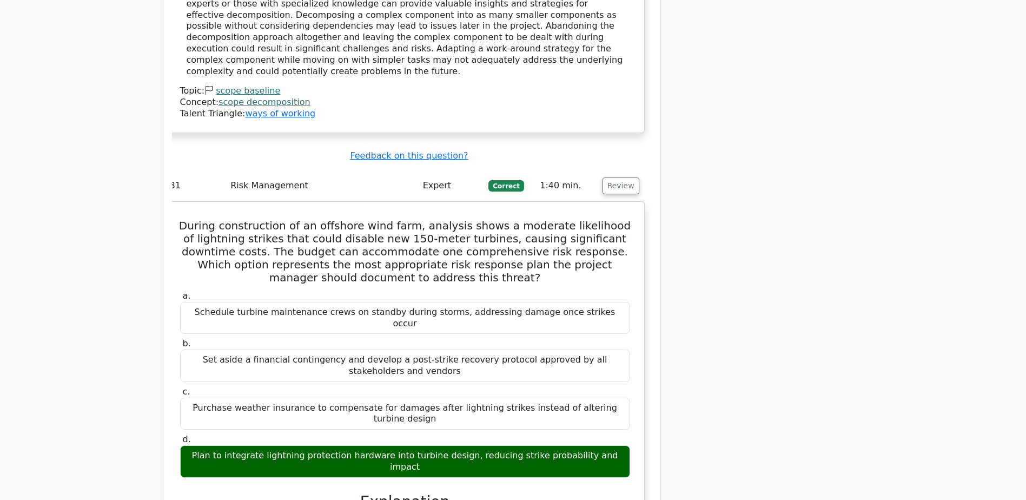
drag, startPoint x: 185, startPoint y: 262, endPoint x: 302, endPoint y: 279, distance: 118.6
drag, startPoint x: 193, startPoint y: 388, endPoint x: 580, endPoint y: 405, distance: 387.6
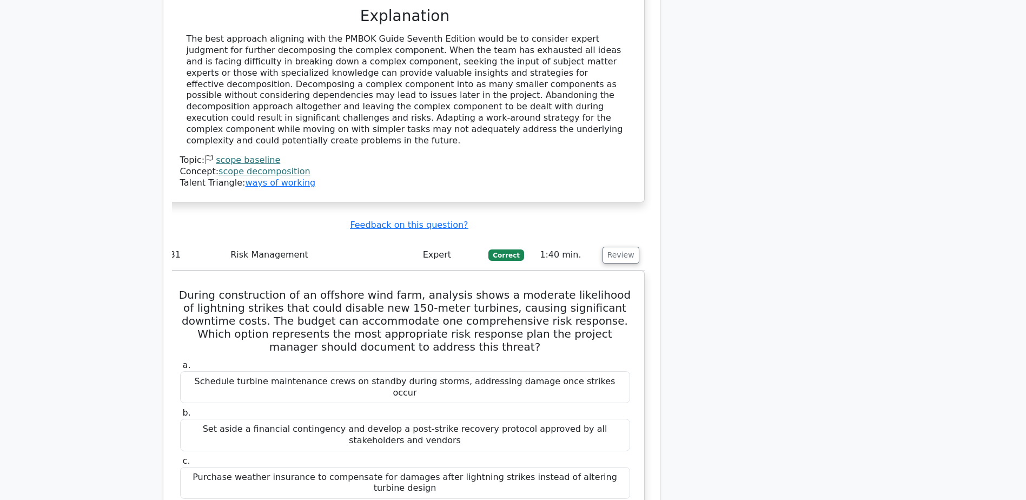
scroll to position [46154, 0]
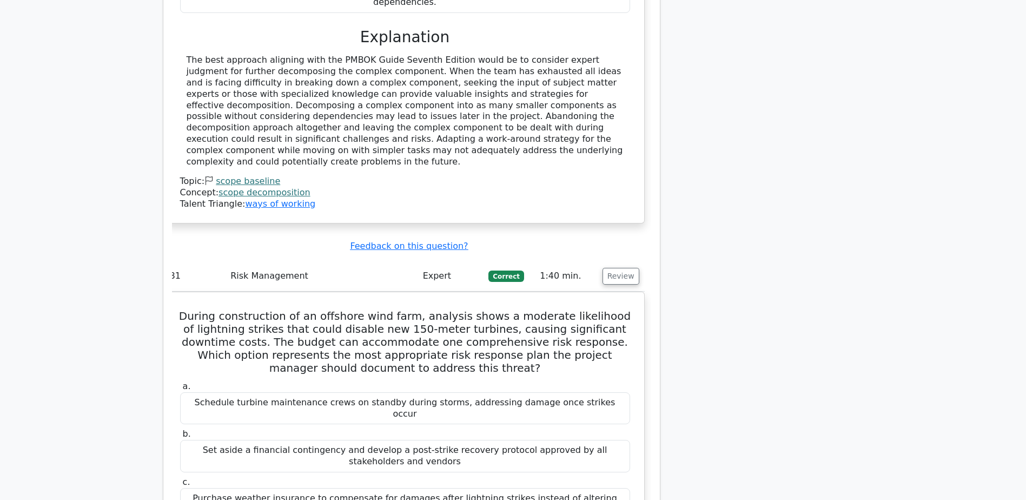
drag, startPoint x: 191, startPoint y: 85, endPoint x: 408, endPoint y: 111, distance: 218.4
drag, startPoint x: 408, startPoint y: 111, endPoint x: 395, endPoint y: 113, distance: 13.0
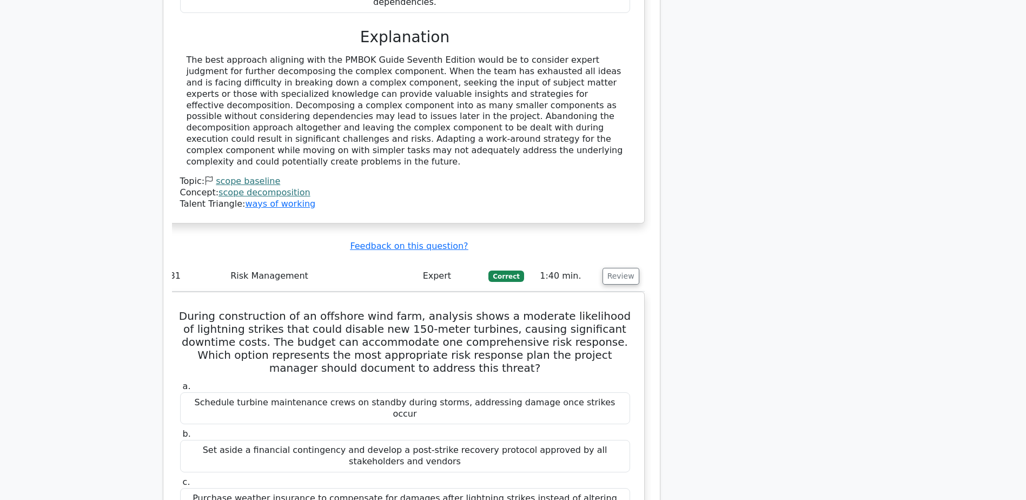
drag, startPoint x: 399, startPoint y: 113, endPoint x: 436, endPoint y: 124, distance: 39.0
drag, startPoint x: 175, startPoint y: 361, endPoint x: 254, endPoint y: 356, distance: 79.1
drag, startPoint x: 254, startPoint y: 356, endPoint x: 349, endPoint y: 356, distance: 94.7
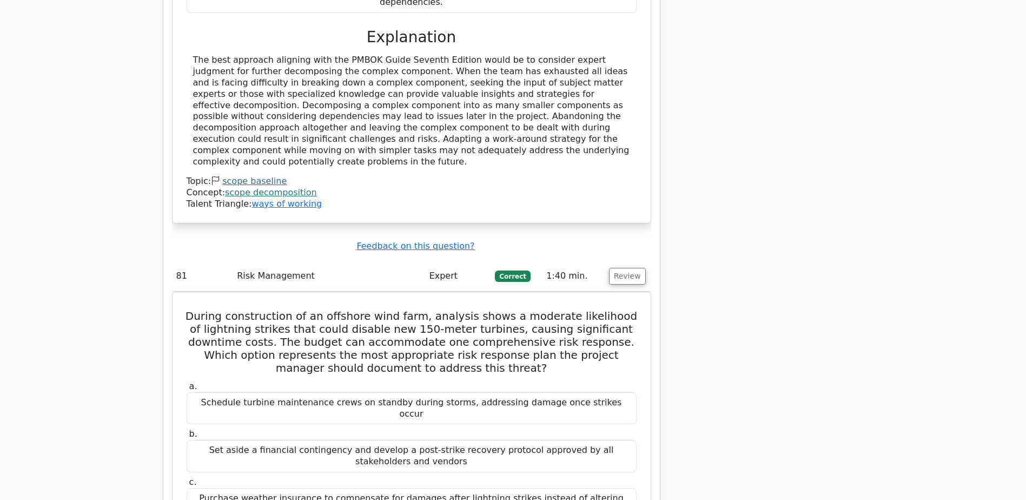
drag, startPoint x: 315, startPoint y: 347, endPoint x: 416, endPoint y: 410, distance: 119.5
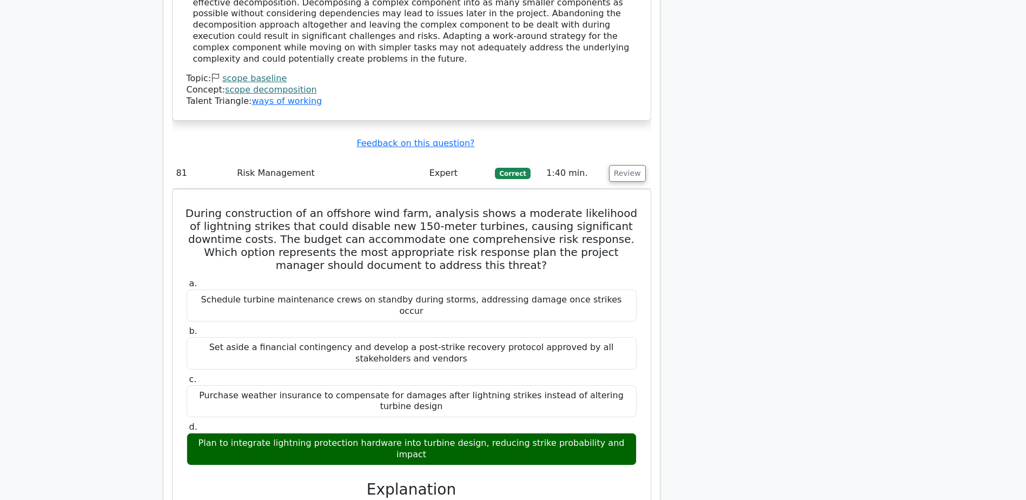
scroll to position [46334, 0]
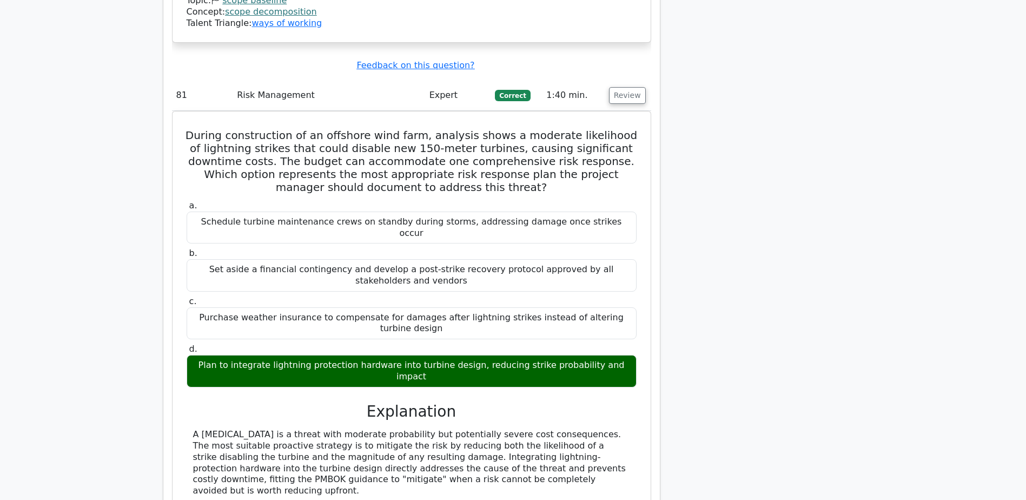
drag, startPoint x: 197, startPoint y: 294, endPoint x: 294, endPoint y: 298, distance: 96.9
drag, startPoint x: 196, startPoint y: 291, endPoint x: 612, endPoint y: 315, distance: 416.6
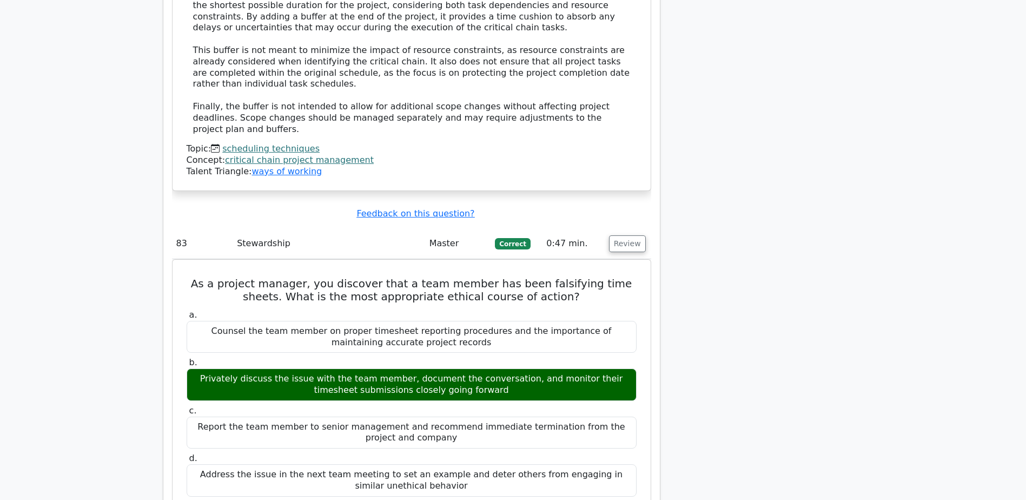
scroll to position [47326, 0]
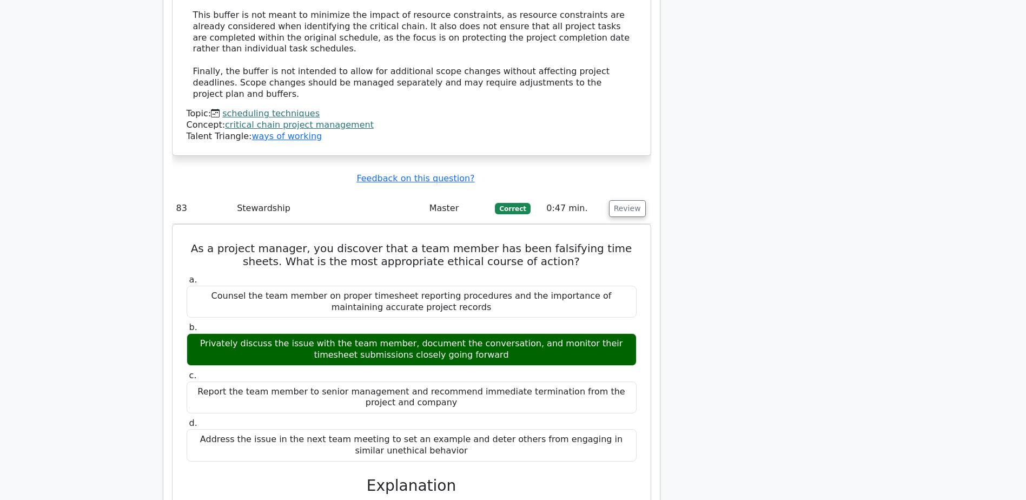
drag, startPoint x: 249, startPoint y: 130, endPoint x: 473, endPoint y: 163, distance: 225.8
drag, startPoint x: 188, startPoint y: 362, endPoint x: 589, endPoint y: 381, distance: 401.7
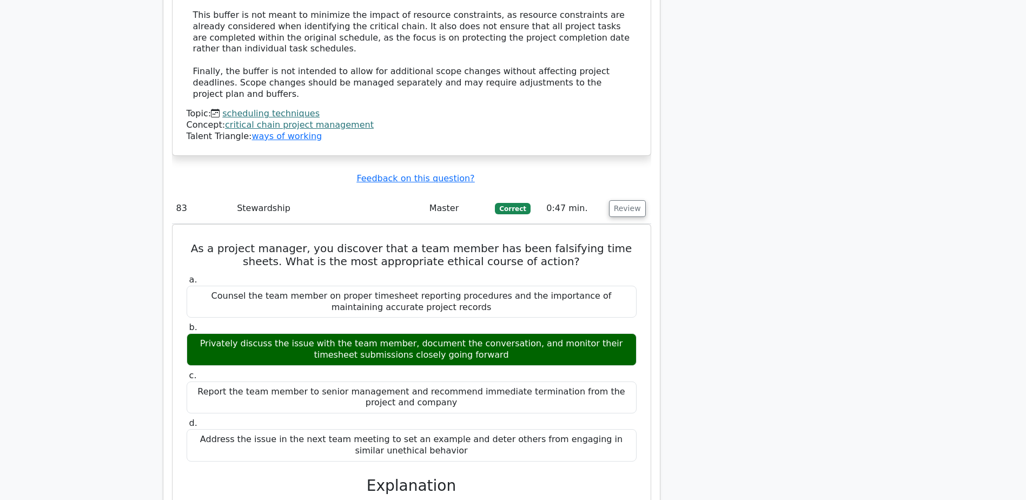
drag, startPoint x: 616, startPoint y: 392, endPoint x: 182, endPoint y: 396, distance: 433.3
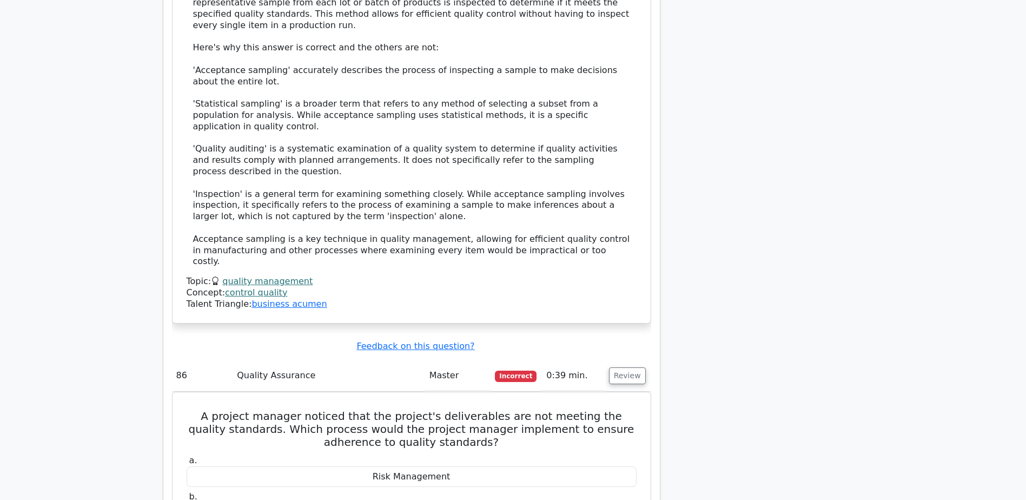
scroll to position [49038, 0]
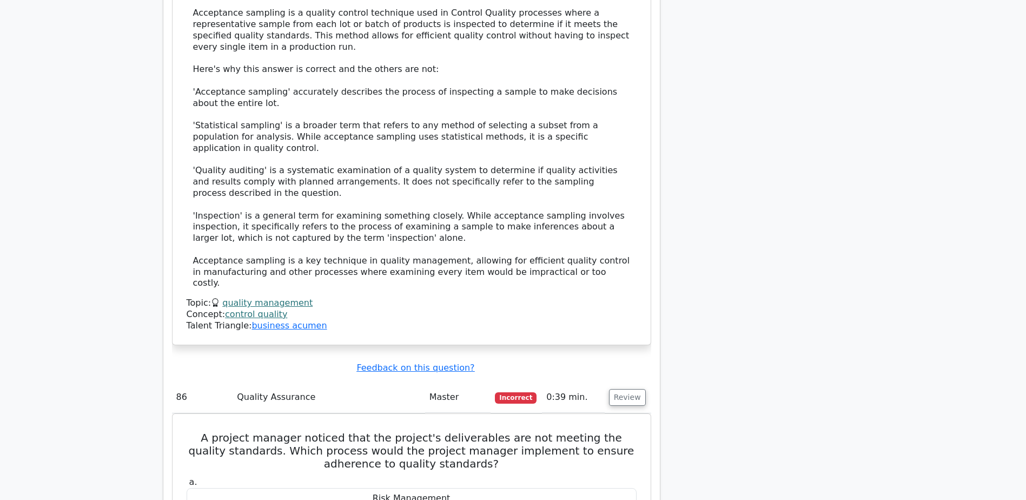
drag, startPoint x: 193, startPoint y: 272, endPoint x: 571, endPoint y: 294, distance: 378.7
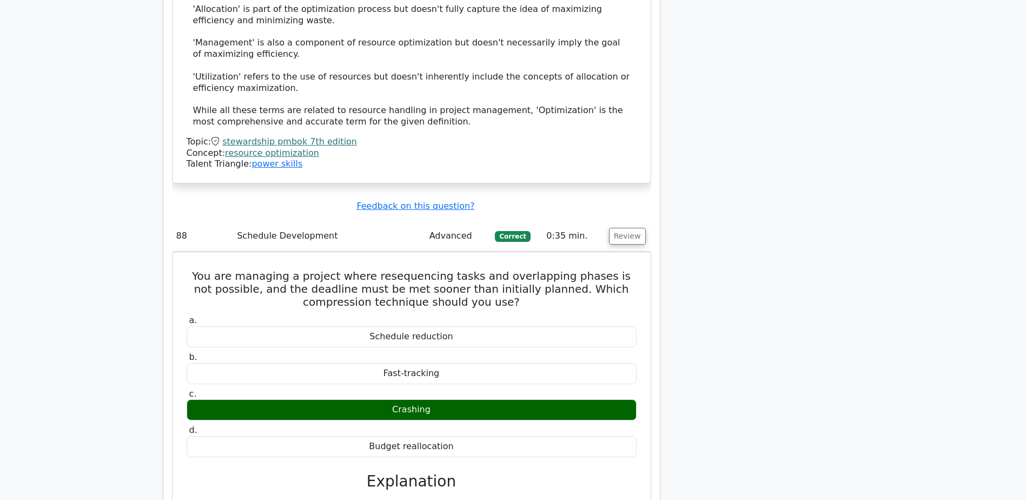
scroll to position [50390, 0]
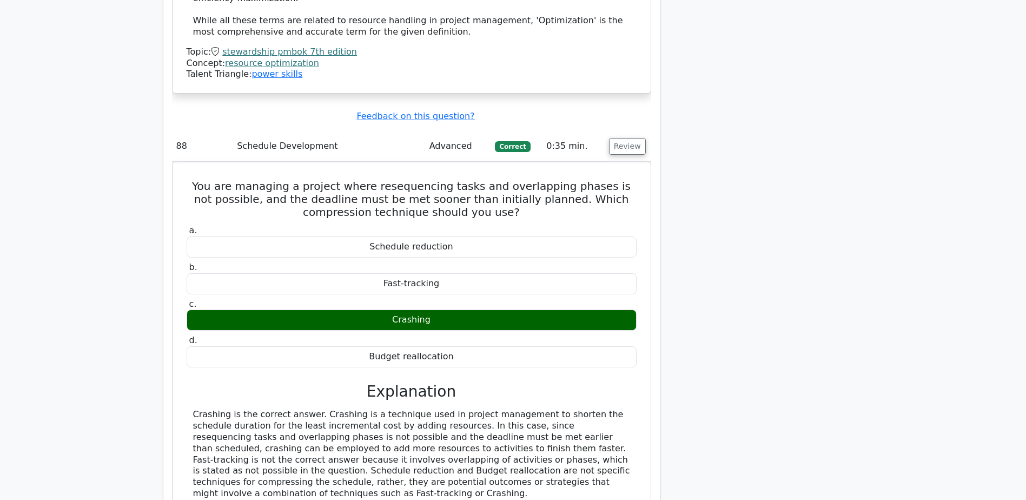
drag, startPoint x: 188, startPoint y: 45, endPoint x: 596, endPoint y: 105, distance: 412.3
drag, startPoint x: 456, startPoint y: 327, endPoint x: 177, endPoint y: 319, distance: 279.2
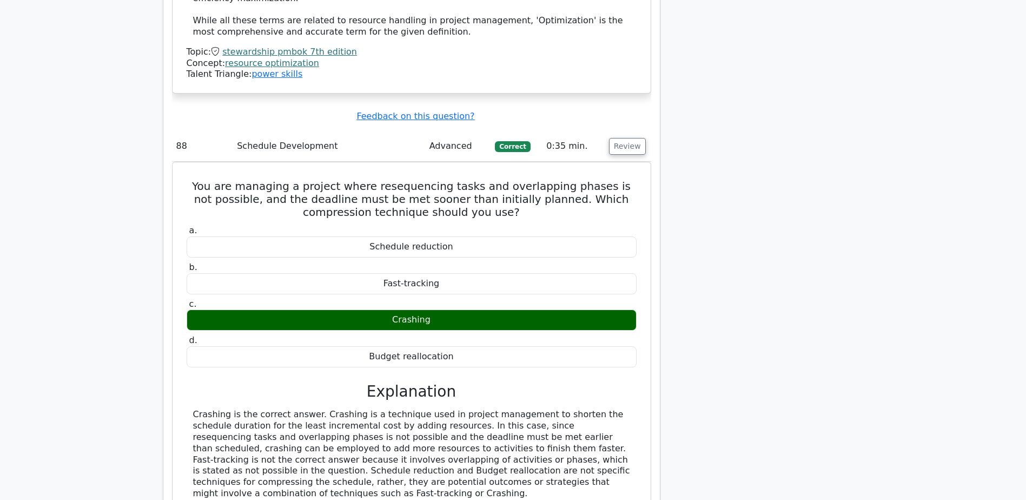
drag, startPoint x: 457, startPoint y: 326, endPoint x: 568, endPoint y: 336, distance: 111.9
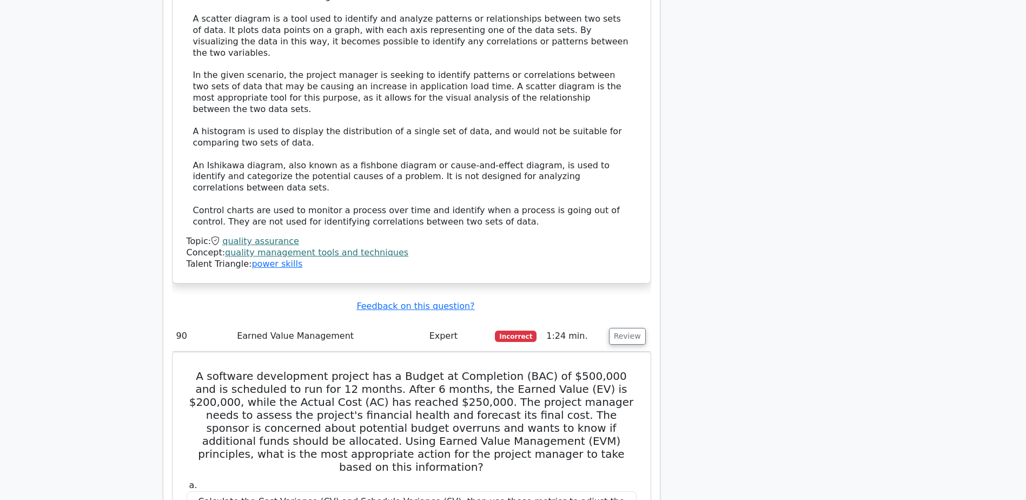
scroll to position [51292, 0]
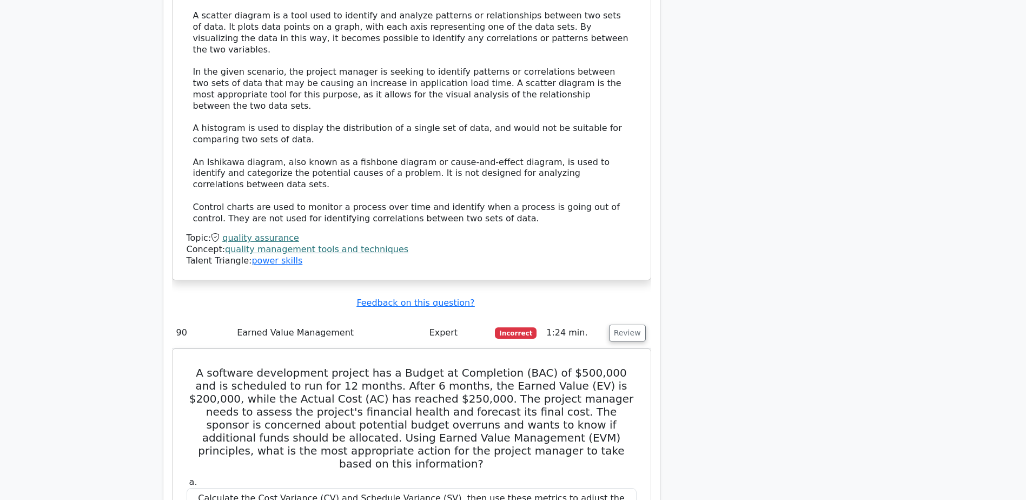
drag, startPoint x: 208, startPoint y: 215, endPoint x: 573, endPoint y: 226, distance: 365.2
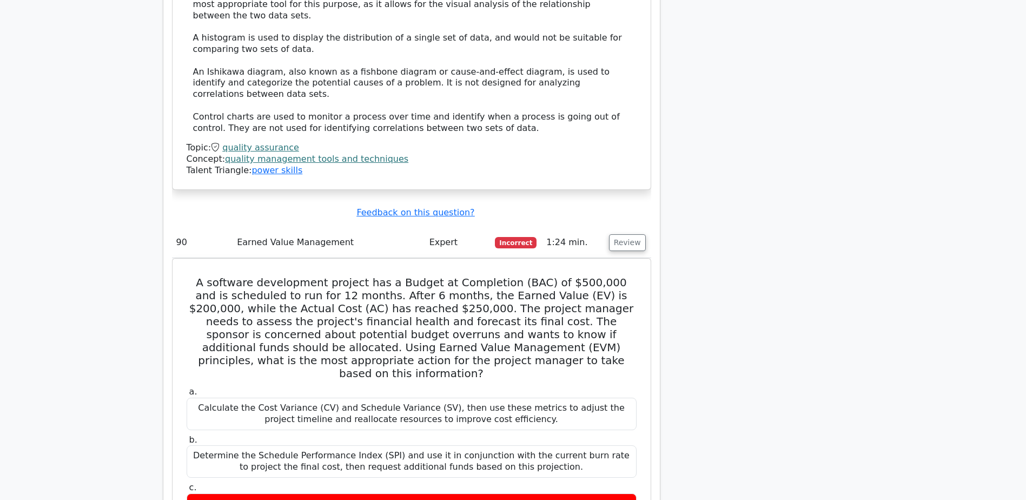
scroll to position [51472, 0]
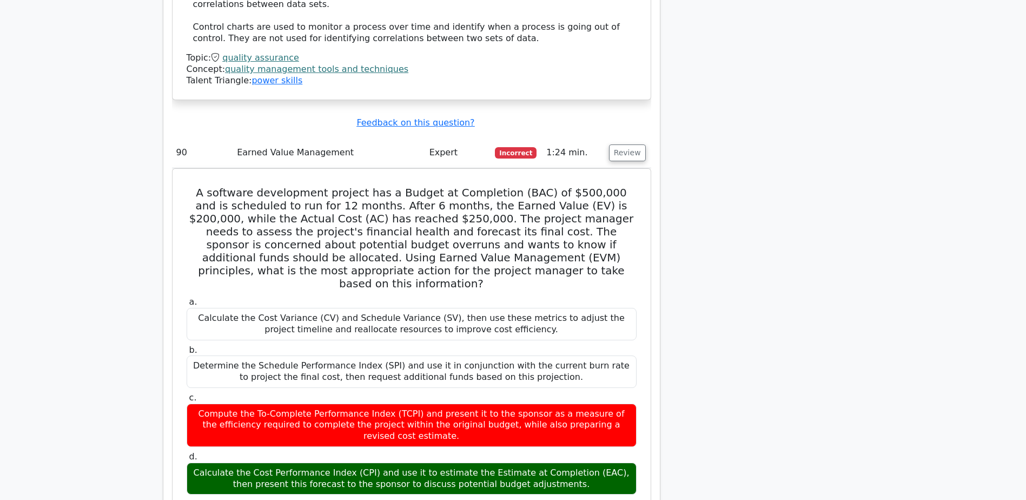
drag, startPoint x: 193, startPoint y: 247, endPoint x: 448, endPoint y: 329, distance: 268.5
drag, startPoint x: 258, startPoint y: 392, endPoint x: 505, endPoint y: 406, distance: 247.6
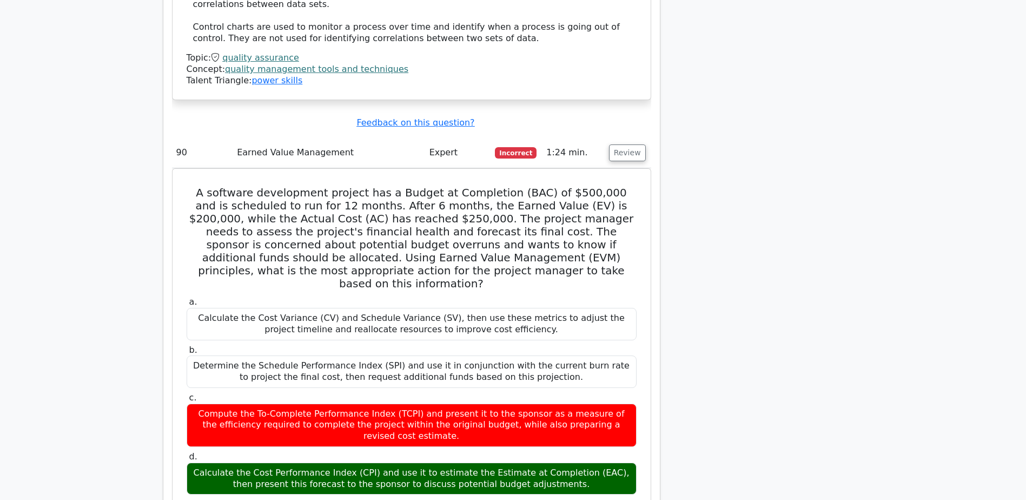
drag, startPoint x: 473, startPoint y: 404, endPoint x: 187, endPoint y: 395, distance: 286.3
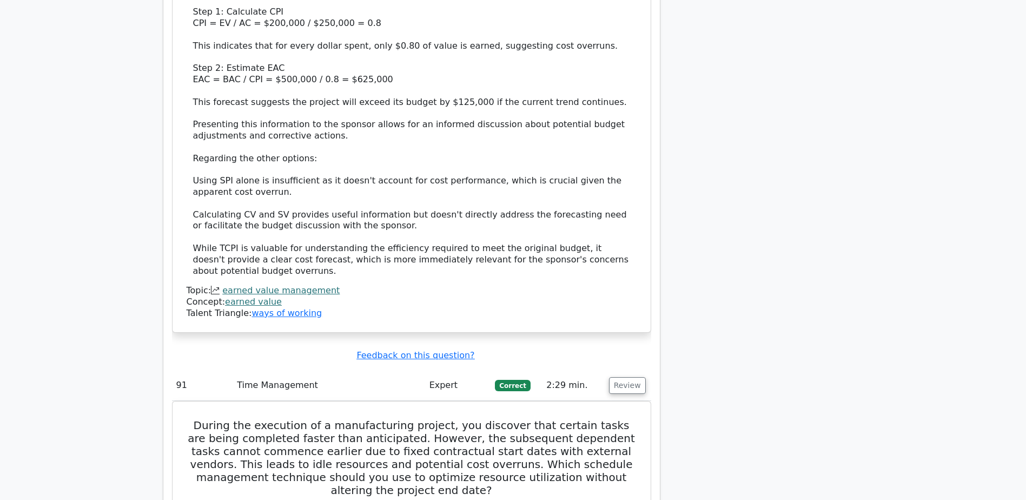
scroll to position [52194, 0]
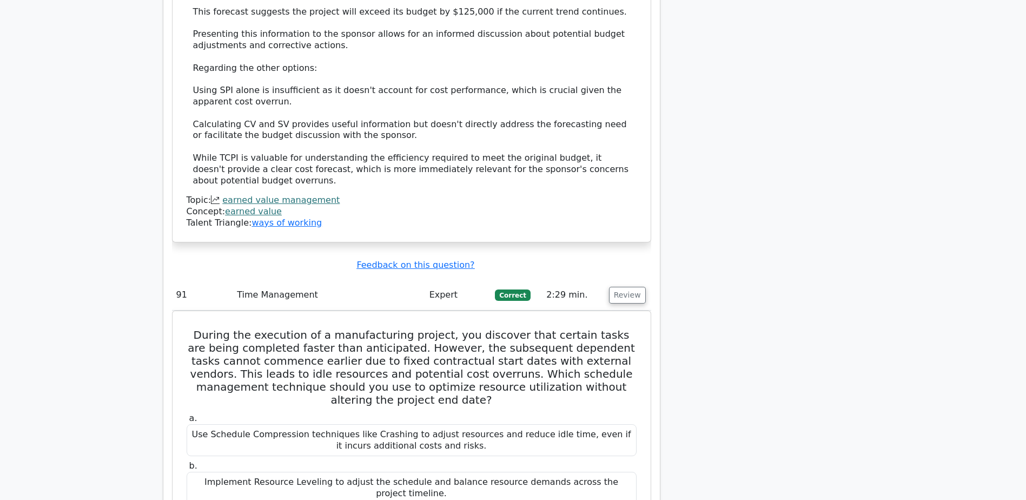
drag, startPoint x: 193, startPoint y: 121, endPoint x: 299, endPoint y: 169, distance: 116.7
drag, startPoint x: 199, startPoint y: 198, endPoint x: 334, endPoint y: 190, distance: 134.9
drag, startPoint x: 197, startPoint y: 197, endPoint x: 378, endPoint y: 180, distance: 181.0
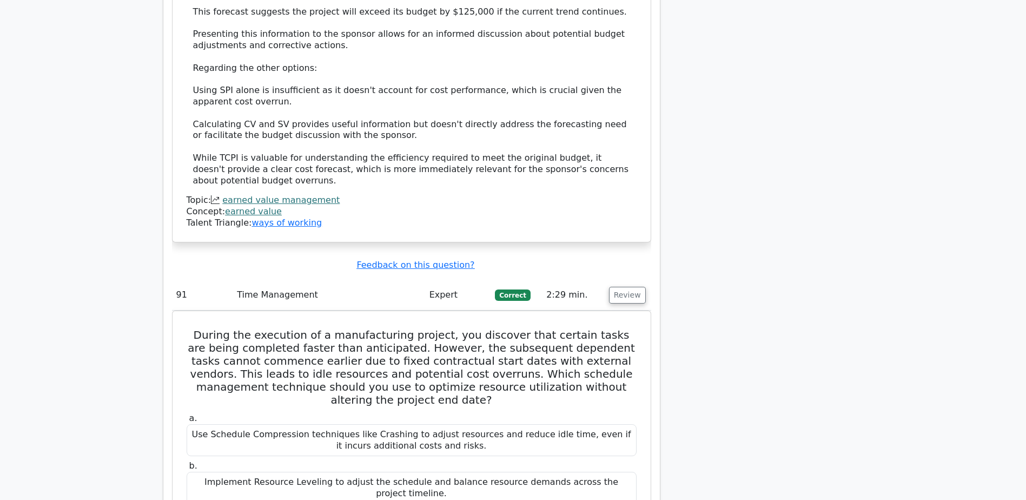
drag, startPoint x: 199, startPoint y: 215, endPoint x: 378, endPoint y: 228, distance: 179.5
drag, startPoint x: 200, startPoint y: 241, endPoint x: 407, endPoint y: 251, distance: 206.9
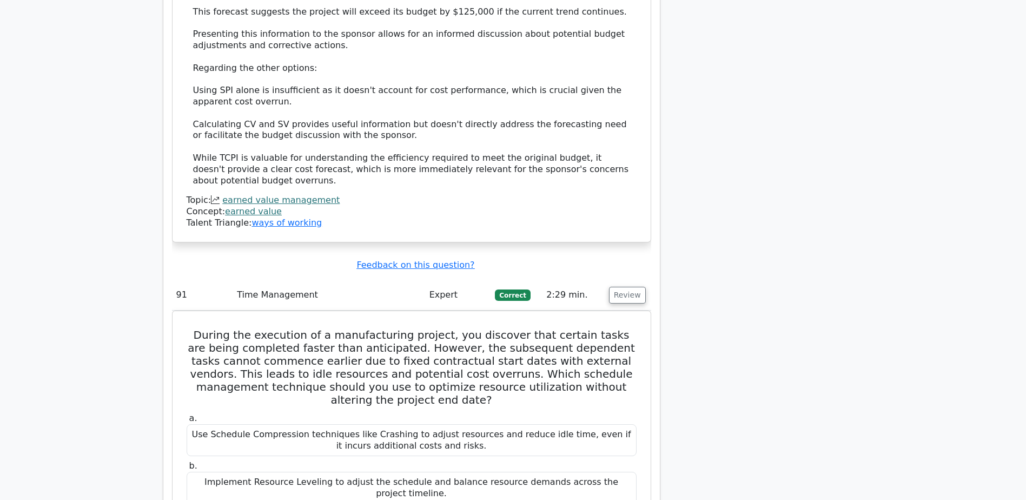
drag, startPoint x: 206, startPoint y: 271, endPoint x: 578, endPoint y: 293, distance: 372.8
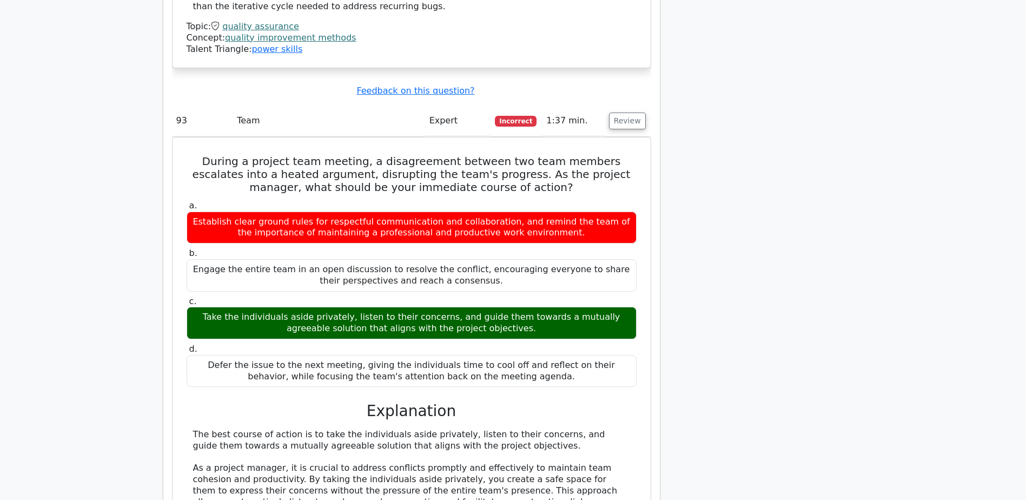
scroll to position [53546, 0]
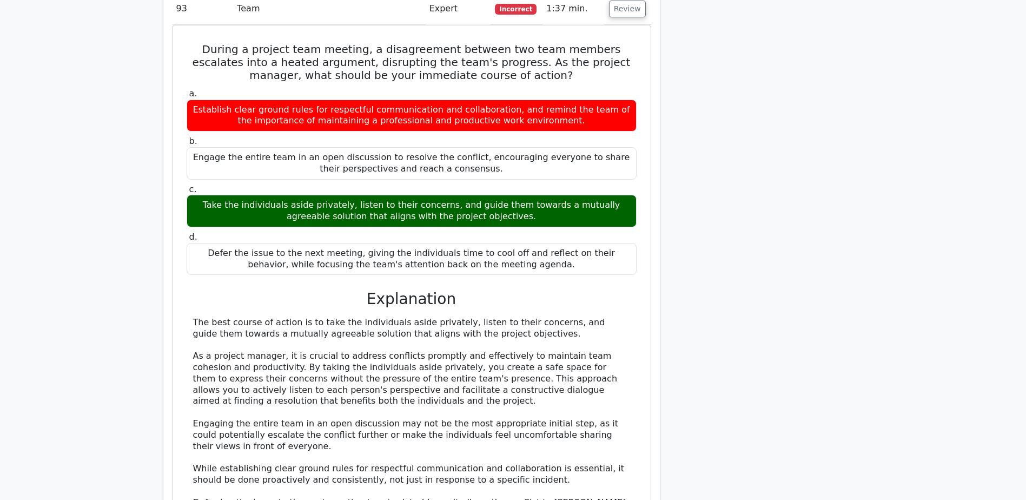
drag, startPoint x: 189, startPoint y: 211, endPoint x: 613, endPoint y: 255, distance: 426.3
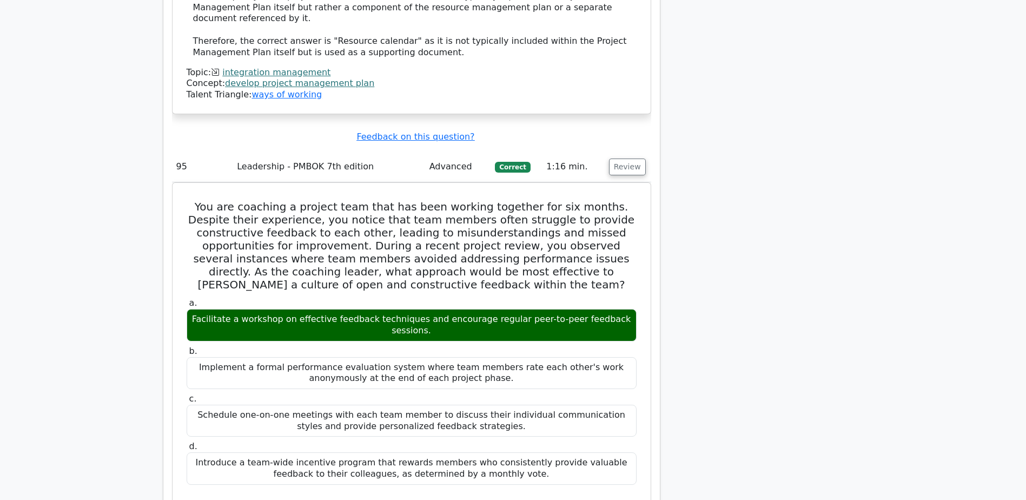
scroll to position [54808, 0]
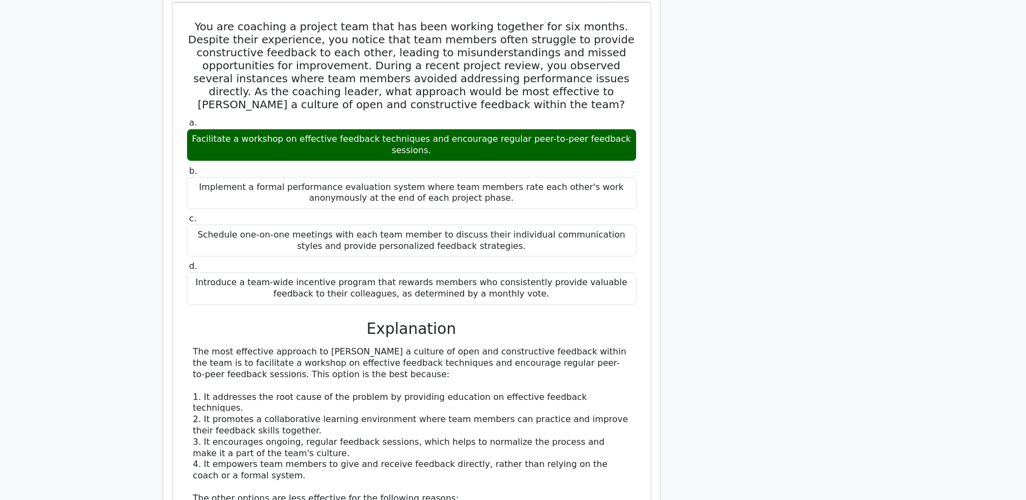
drag, startPoint x: 195, startPoint y: 162, endPoint x: 501, endPoint y: 228, distance: 313.0
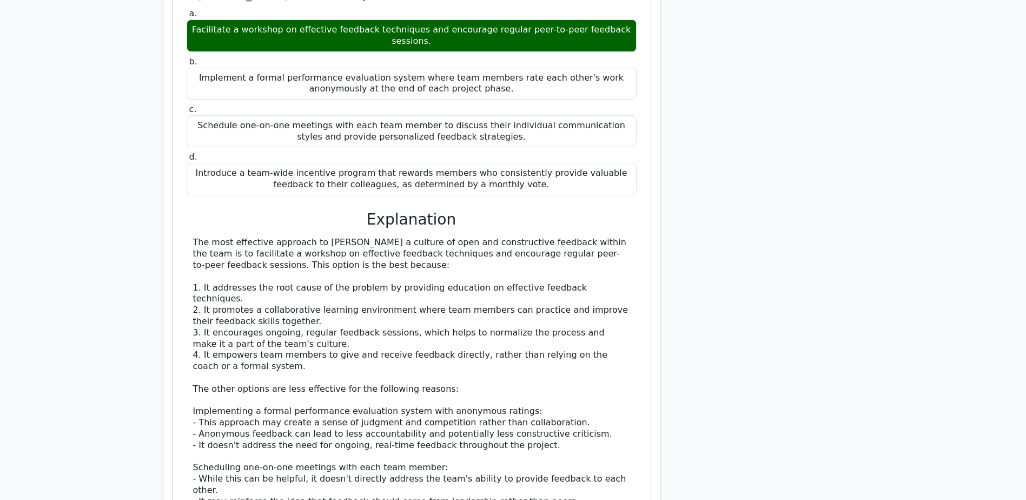
scroll to position [54988, 0]
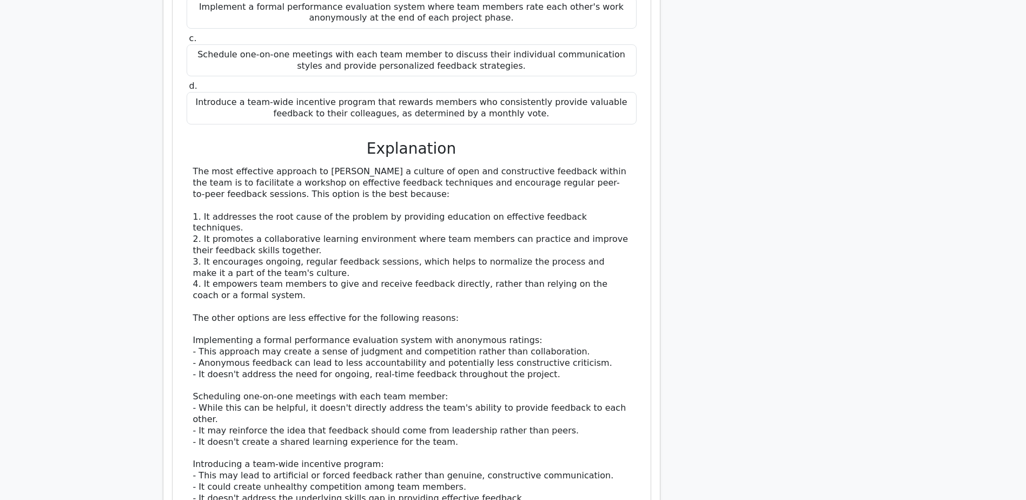
drag, startPoint x: 194, startPoint y: 249, endPoint x: 541, endPoint y: 256, distance: 346.8
drag, startPoint x: 541, startPoint y: 256, endPoint x: 517, endPoint y: 320, distance: 68.6
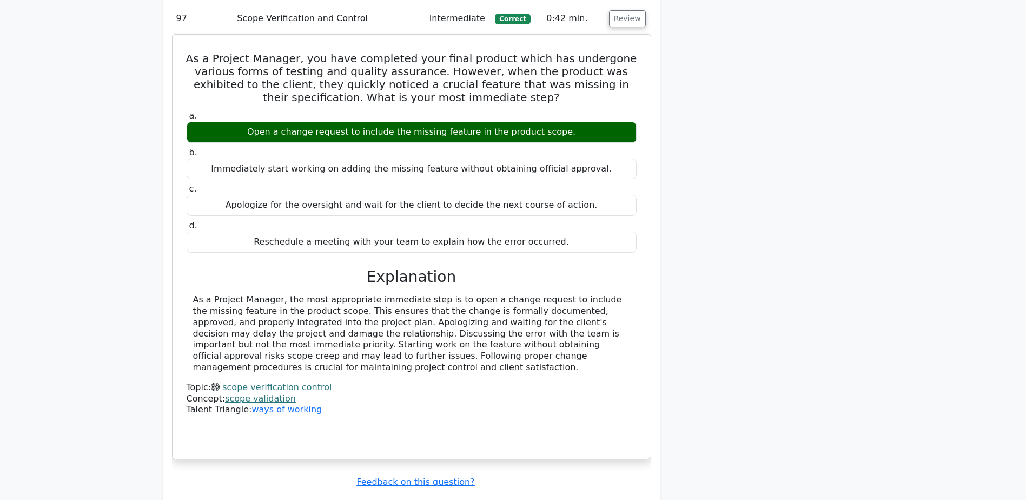
scroll to position [56274, 0]
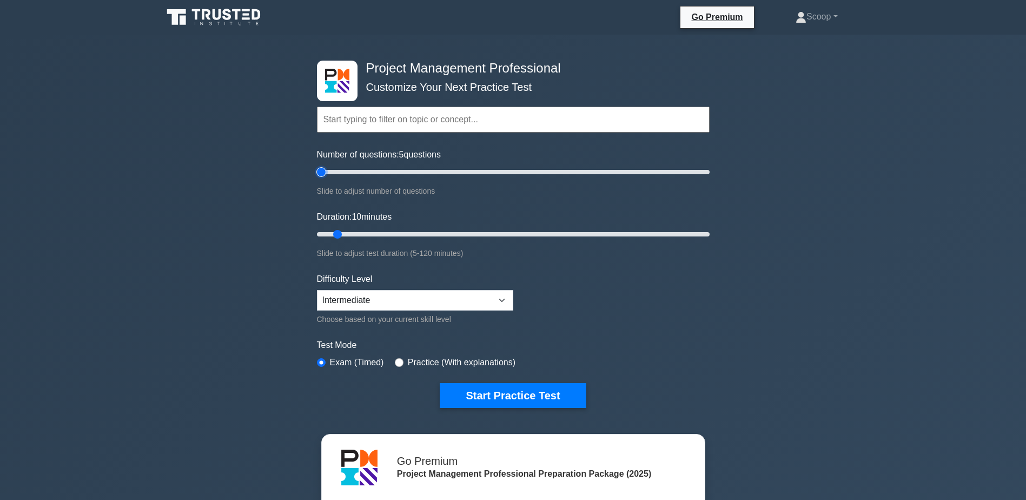
drag, startPoint x: 329, startPoint y: 173, endPoint x: 324, endPoint y: 172, distance: 5.5
type input "5"
click at [324, 172] on input "Number of questions: 5 questions" at bounding box center [513, 172] width 393 height 13
drag, startPoint x: 338, startPoint y: 235, endPoint x: 315, endPoint y: 231, distance: 23.6
type input "5"
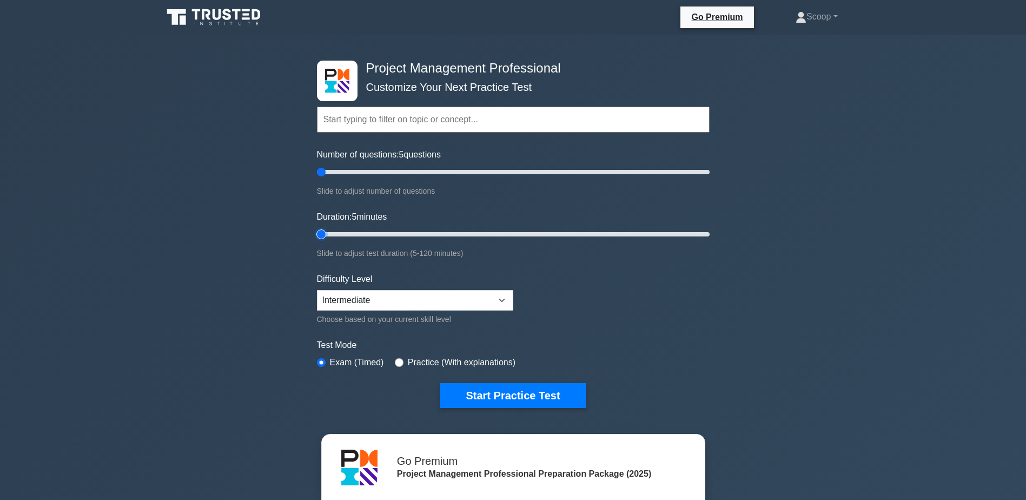
click at [317, 231] on input "Duration: 5 minutes" at bounding box center [513, 234] width 393 height 13
click at [521, 396] on button "Start Practice Test" at bounding box center [513, 395] width 146 height 25
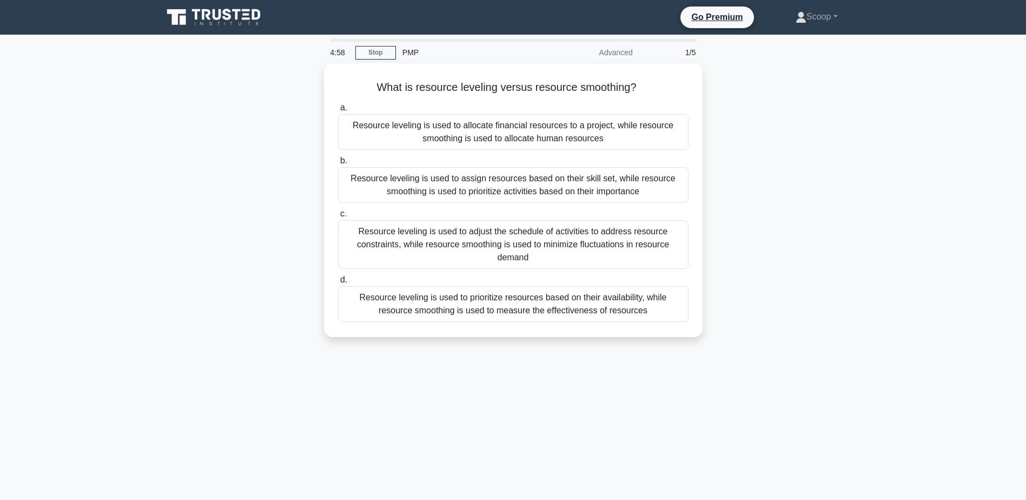
drag, startPoint x: 334, startPoint y: 49, endPoint x: 432, endPoint y: 353, distance: 319.9
click at [432, 353] on div "4:58 Stop PMP Advanced 1/5 What is resource leveling versus resource smoothing?…" at bounding box center [513, 309] width 714 height 541
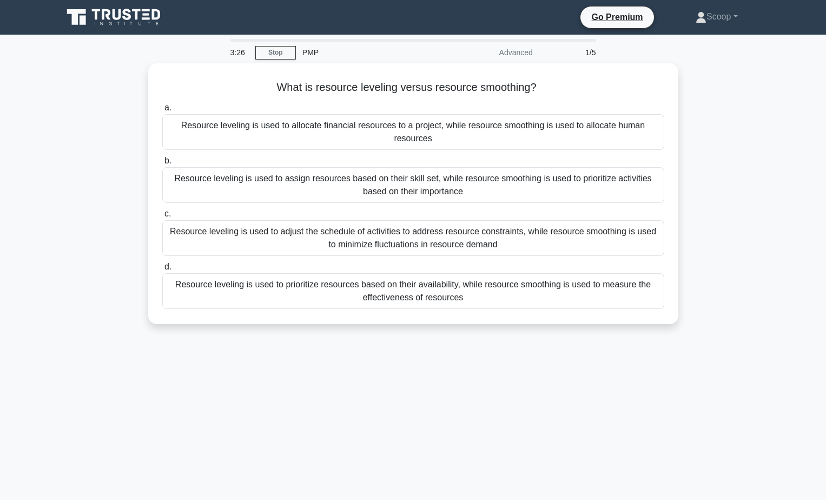
click at [697, 309] on div "What is resource leveling versus resource smoothing? .spinner_0XTQ{transform-or…" at bounding box center [413, 200] width 714 height 274
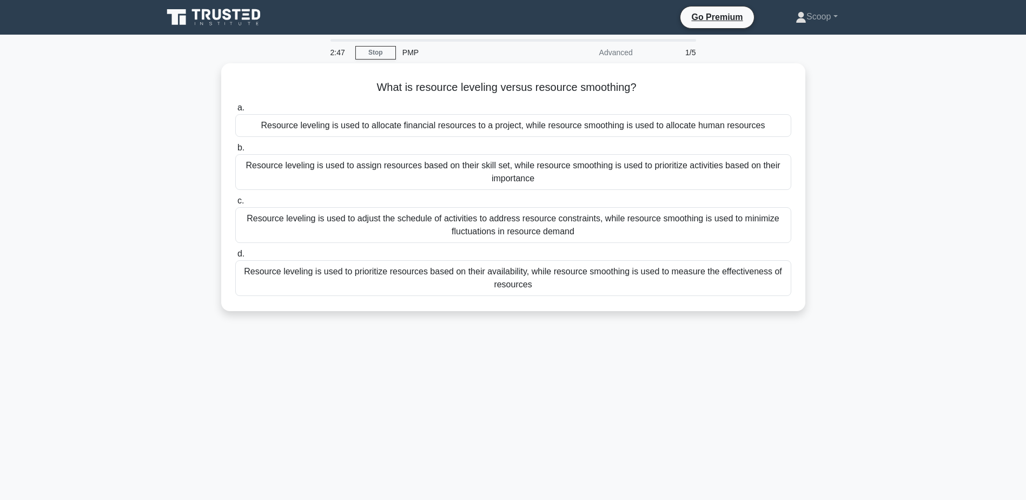
click at [885, 190] on main "2:47 Stop PMP Advanced 1/5 What is resource leveling versus resource smoothing?…" at bounding box center [513, 310] width 1026 height 550
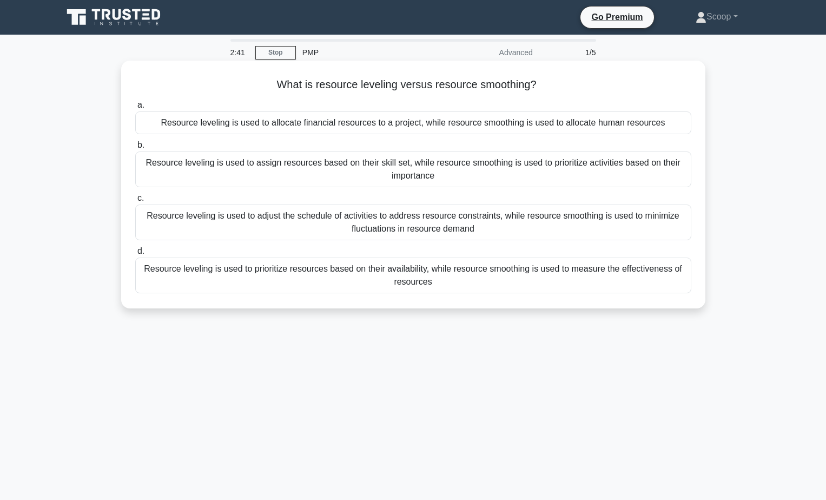
click at [323, 137] on div "a. Resource leveling is used to allocate financial resources to a project, whil…" at bounding box center [413, 195] width 569 height 199
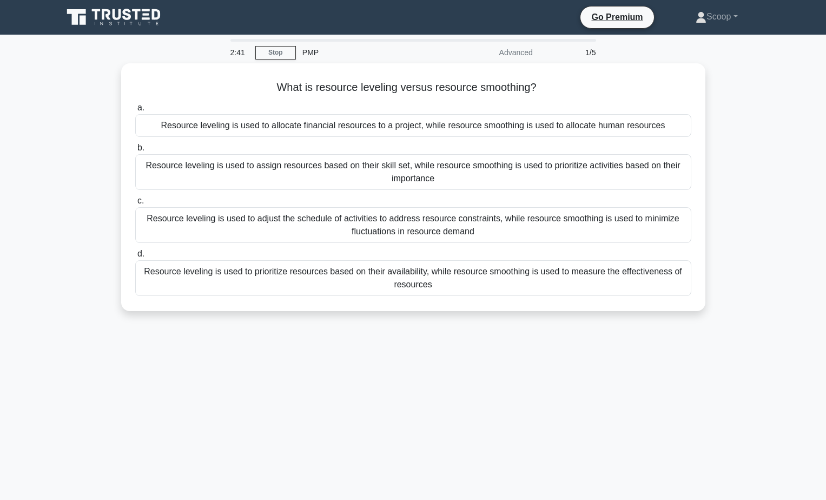
click at [84, 147] on div "What is resource leveling versus resource smoothing? .spinner_0XTQ{transform-or…" at bounding box center [413, 193] width 714 height 261
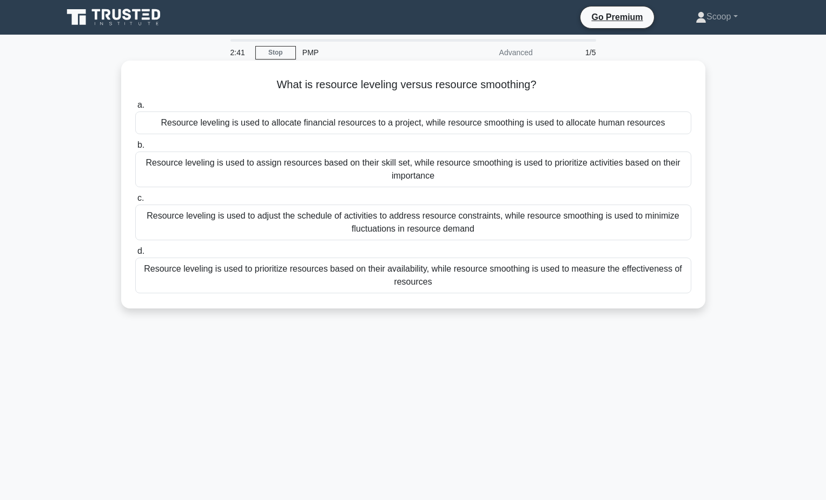
click at [383, 233] on div "Resource leveling is used to adjust the schedule of activities to address resou…" at bounding box center [413, 222] width 556 height 36
click at [135, 202] on input "c. Resource leveling is used to adjust the schedule of activities to address re…" at bounding box center [135, 198] width 0 height 7
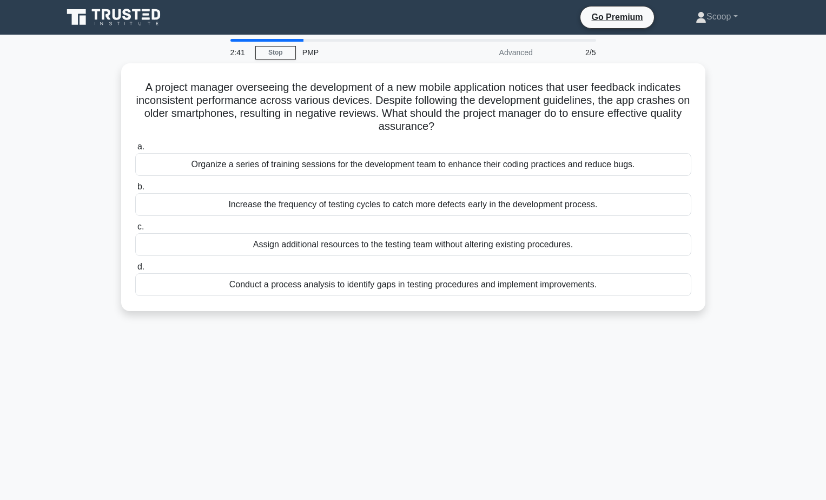
click at [380, 334] on div "2:41 Stop PMP Advanced 2/5 A project manager overseeing the development of a ne…" at bounding box center [413, 309] width 714 height 541
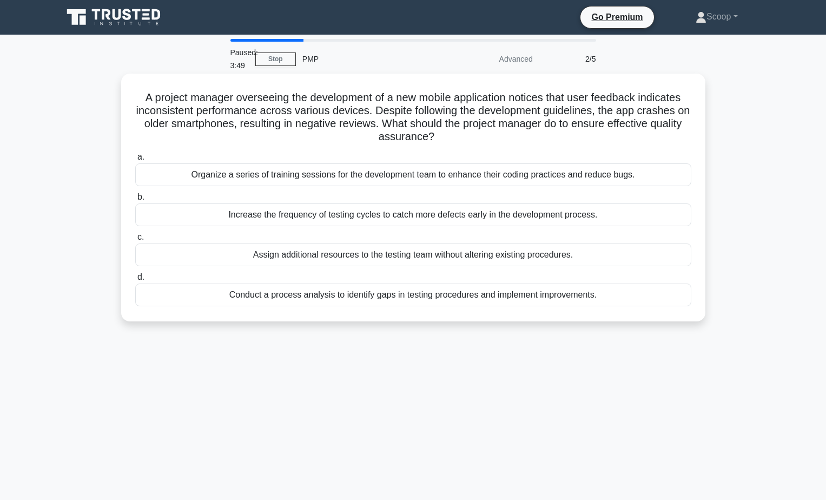
click at [444, 213] on div "Increase the frequency of testing cycles to catch more defects early in the dev…" at bounding box center [413, 214] width 556 height 23
click at [135, 201] on input "b. Increase the frequency of testing cycles to catch more defects early in the …" at bounding box center [135, 197] width 0 height 7
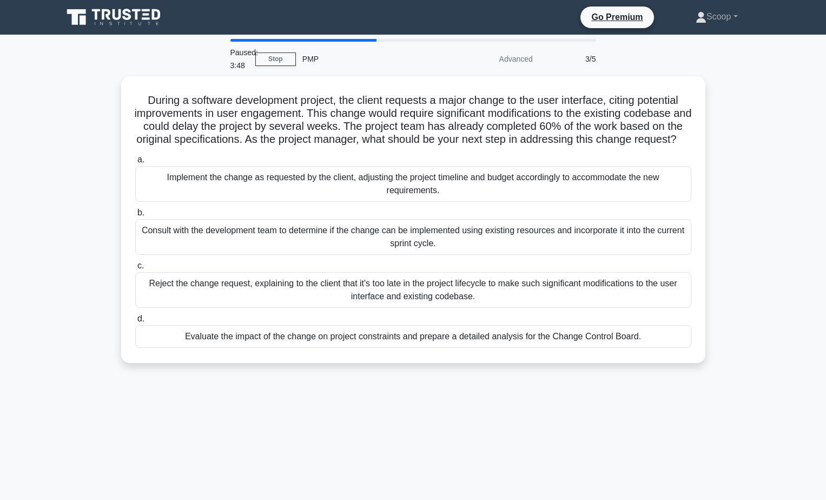
click at [722, 197] on div "During a software development project, the client requests a major change to th…" at bounding box center [413, 226] width 714 height 300
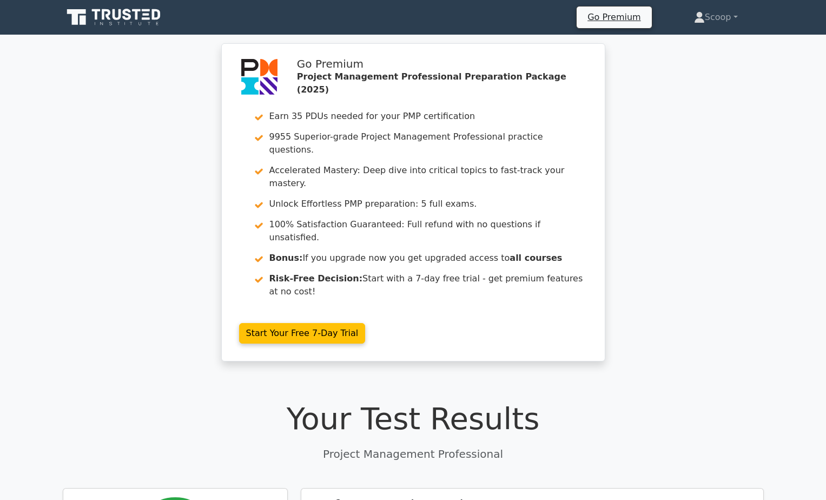
click at [131, 23] on icon at bounding box center [115, 17] width 104 height 21
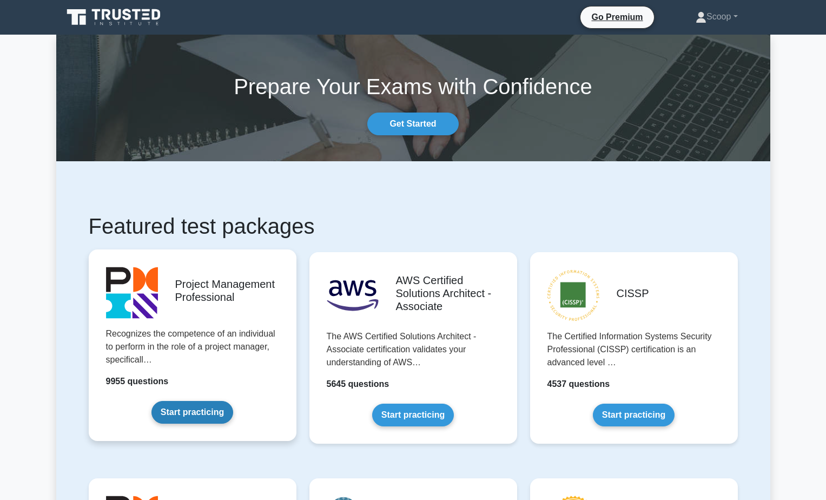
click at [227, 401] on link "Start practicing" at bounding box center [192, 412] width 82 height 23
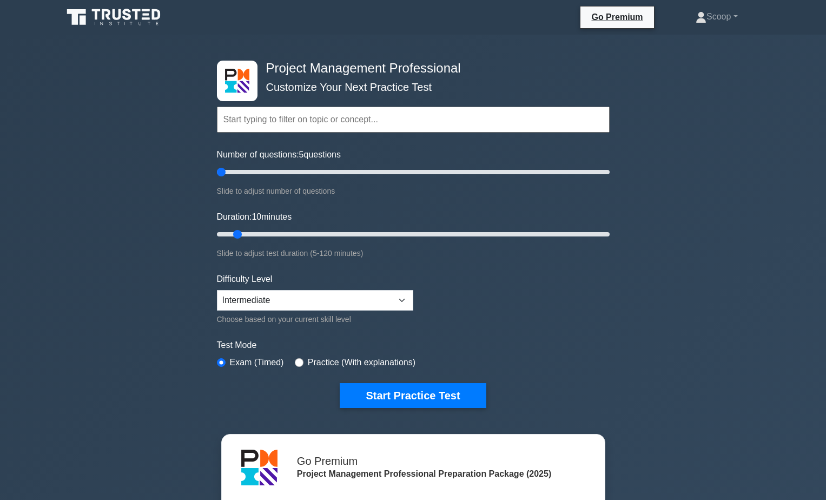
drag, startPoint x: 231, startPoint y: 174, endPoint x: 220, endPoint y: 171, distance: 12.3
type input "5"
click at [220, 171] on input "Number of questions: 5 questions" at bounding box center [413, 172] width 393 height 13
click at [234, 231] on input "Duration: 10 minutes" at bounding box center [413, 234] width 393 height 13
click at [431, 387] on button "Start Practice Test" at bounding box center [413, 395] width 146 height 25
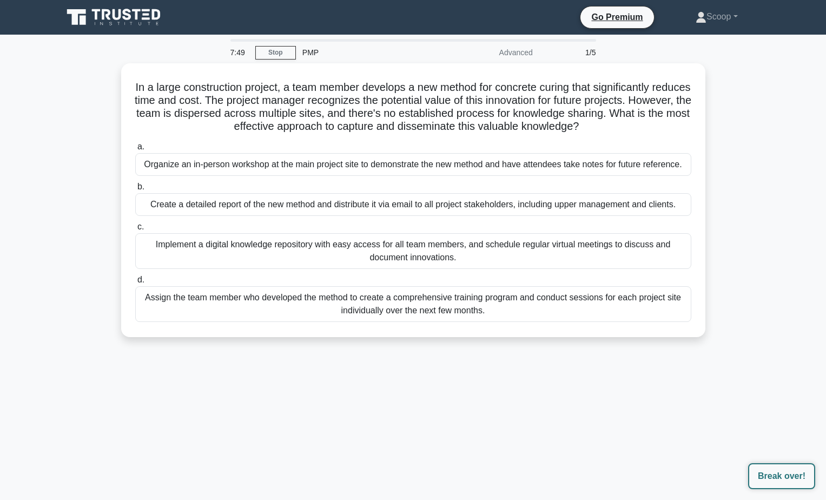
click at [786, 482] on div "Break over!" at bounding box center [781, 476] width 67 height 26
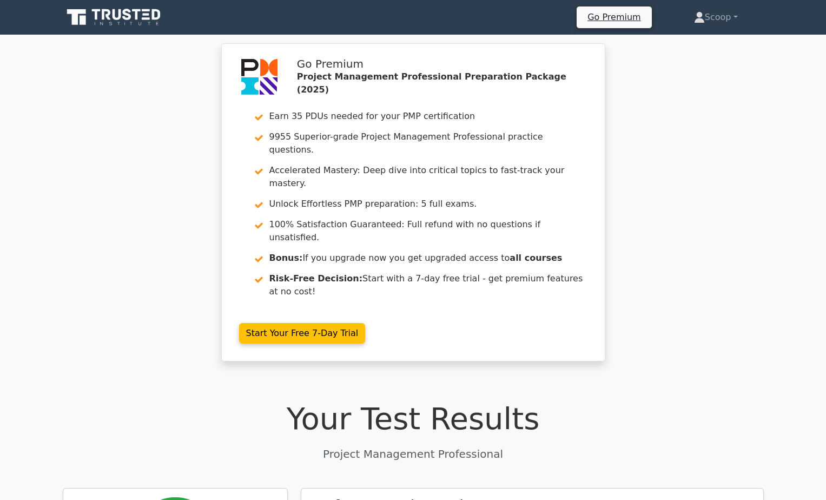
click at [129, 22] on icon at bounding box center [115, 17] width 104 height 21
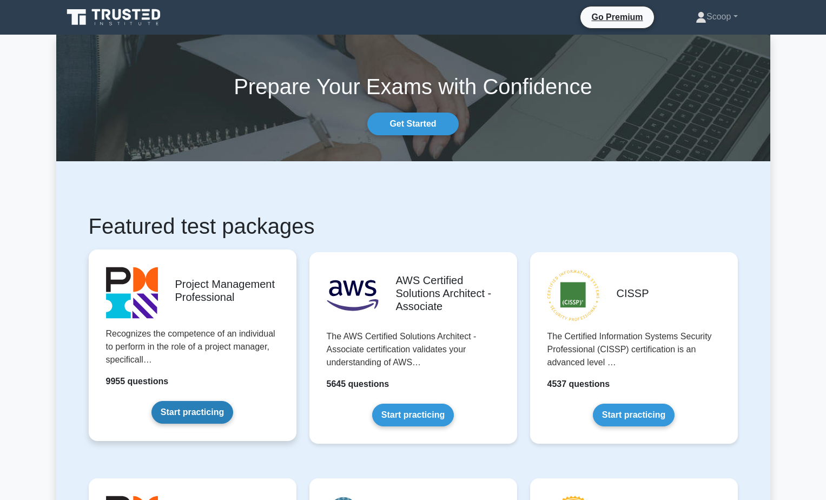
click at [183, 401] on link "Start practicing" at bounding box center [192, 412] width 82 height 23
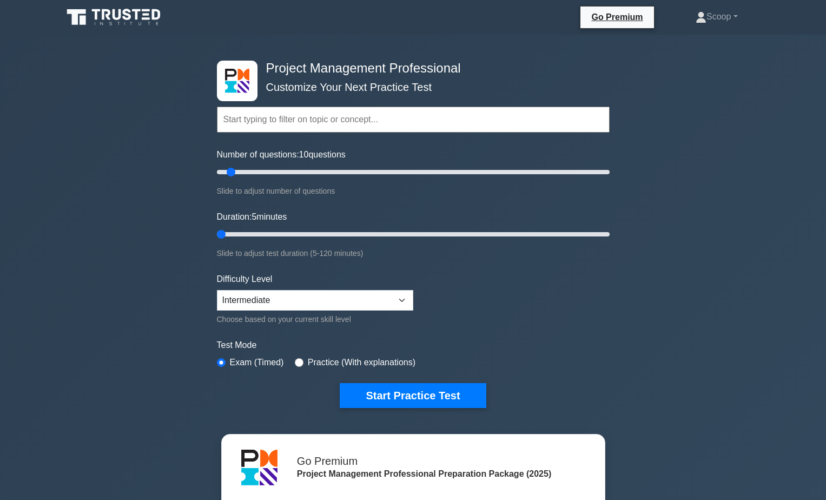
drag, startPoint x: 239, startPoint y: 236, endPoint x: 176, endPoint y: 224, distance: 63.3
type input "5"
click at [217, 228] on input "Duration: 5 minutes" at bounding box center [413, 234] width 393 height 13
click at [435, 399] on button "Start Practice Test" at bounding box center [413, 395] width 146 height 25
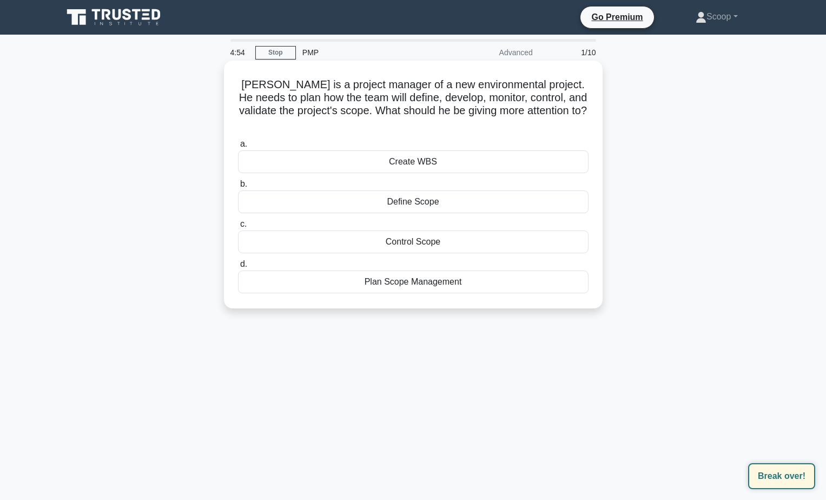
click at [436, 270] on div "Plan Scope Management" at bounding box center [413, 281] width 350 height 23
click at [238, 268] on input "d. Plan Scope Management" at bounding box center [238, 264] width 0 height 7
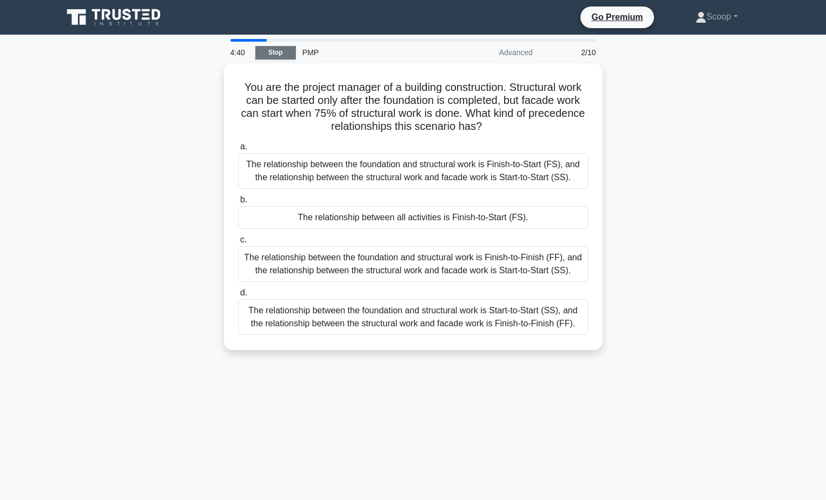
click at [257, 56] on link "Stop" at bounding box center [275, 53] width 41 height 14
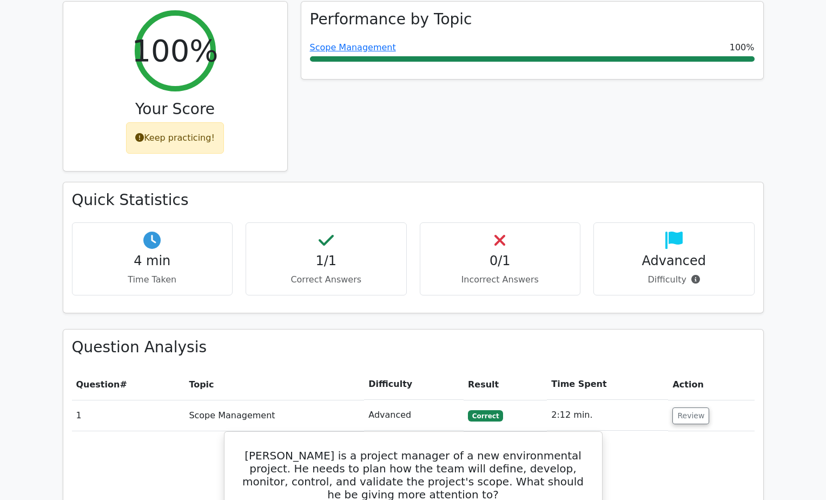
scroll to position [541, 0]
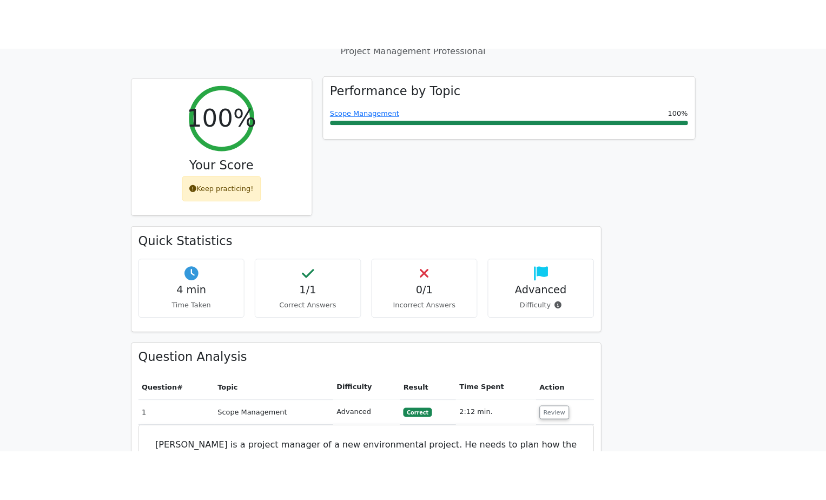
scroll to position [270, 0]
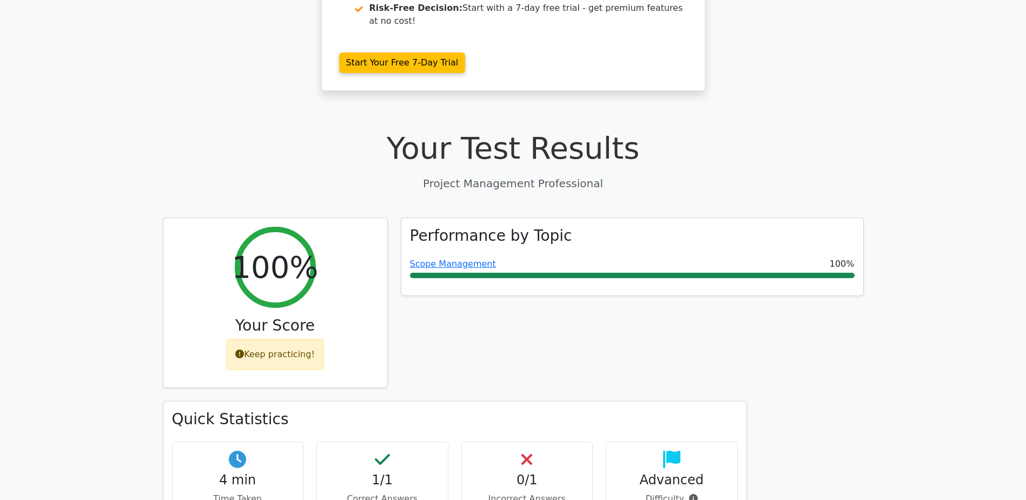
click at [825, 321] on div "Performance by Topic Scope Management 100%" at bounding box center [632, 309] width 476 height 184
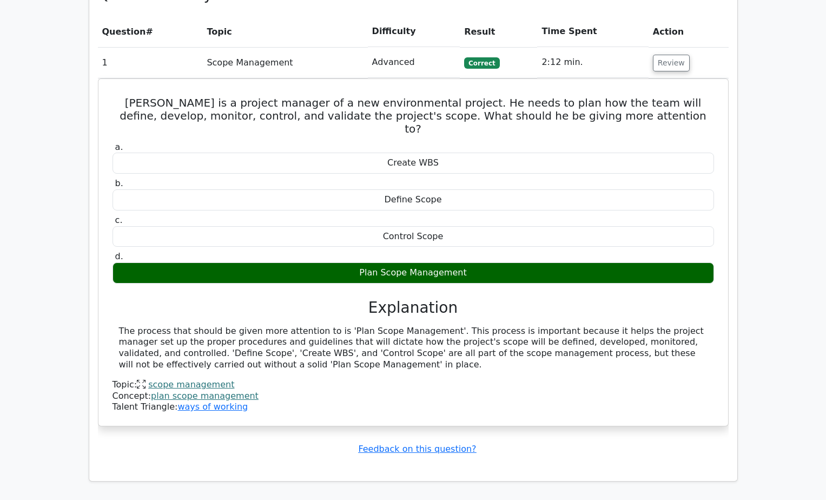
scroll to position [1172, 0]
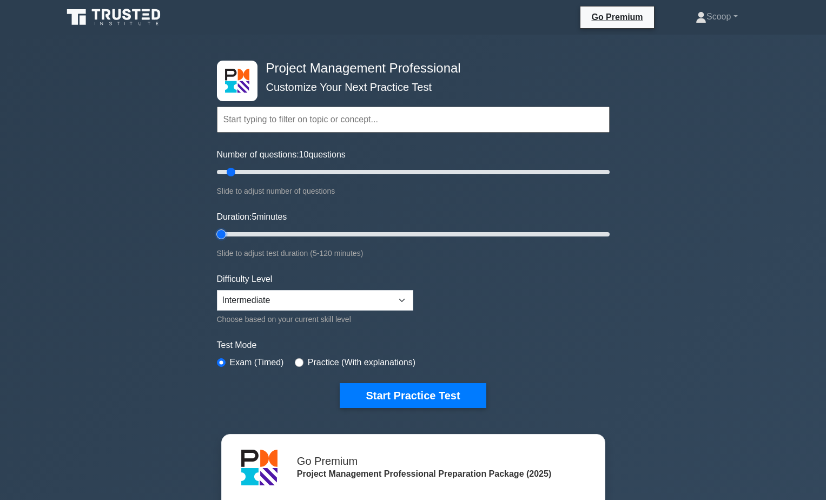
drag, startPoint x: 235, startPoint y: 232, endPoint x: 188, endPoint y: 226, distance: 48.0
type input "5"
click at [217, 229] on input "Duration: 5 minutes" at bounding box center [413, 234] width 393 height 13
drag, startPoint x: 231, startPoint y: 170, endPoint x: 149, endPoint y: 170, distance: 82.2
type input "5"
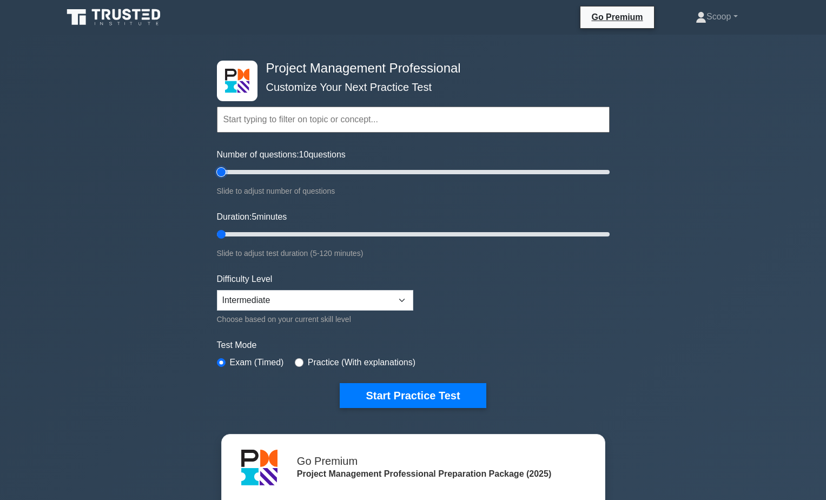
click at [217, 170] on input "Number of questions: 10 questions" at bounding box center [413, 172] width 393 height 13
click at [427, 395] on button "Start Practice Test" at bounding box center [413, 395] width 146 height 25
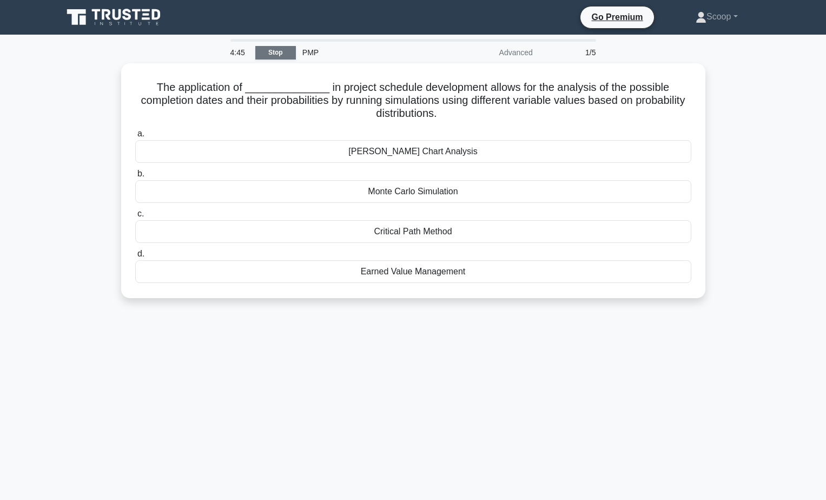
click at [273, 47] on link "Stop" at bounding box center [275, 53] width 41 height 14
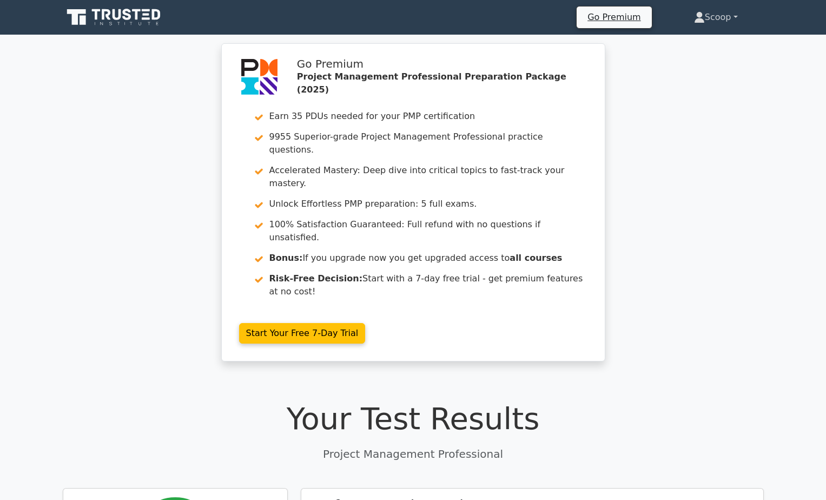
click at [719, 18] on link "Scoop" at bounding box center [716, 17] width 96 height 22
click at [693, 52] on link "Settings" at bounding box center [711, 59] width 85 height 17
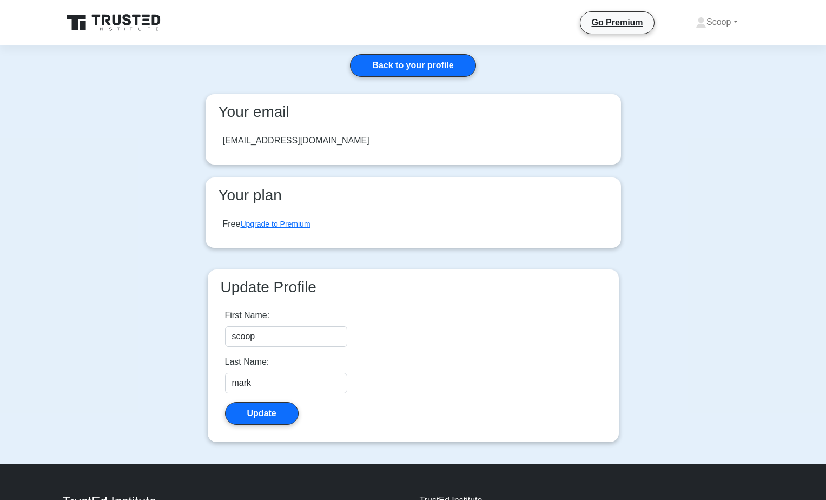
drag, startPoint x: 0, startPoint y: 0, endPoint x: 413, endPoint y: 53, distance: 416.6
click at [413, 53] on div "Back to your profile Your email [EMAIL_ADDRESS][DOMAIN_NAME] Your plan Free Upg…" at bounding box center [413, 254] width 433 height 418
click at [412, 62] on link "Back to your profile" at bounding box center [412, 65] width 125 height 23
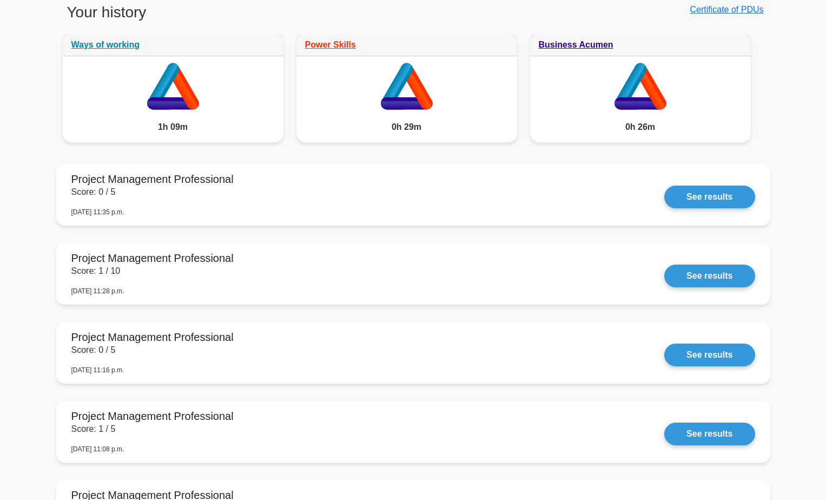
scroll to position [876, 0]
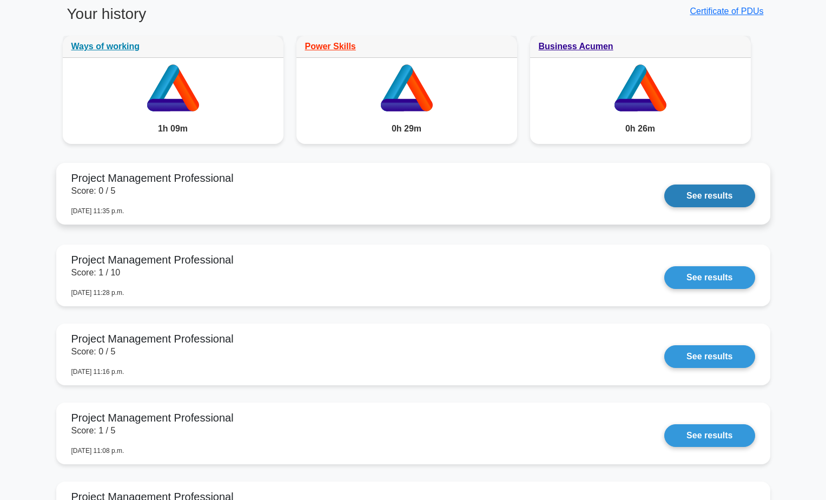
click at [692, 207] on link "See results" at bounding box center [709, 195] width 90 height 23
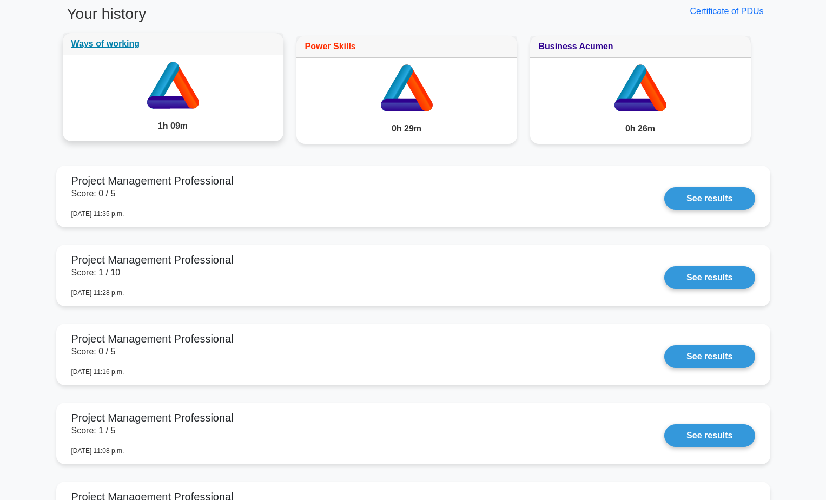
click at [213, 117] on div "1h 09m" at bounding box center [173, 126] width 221 height 30
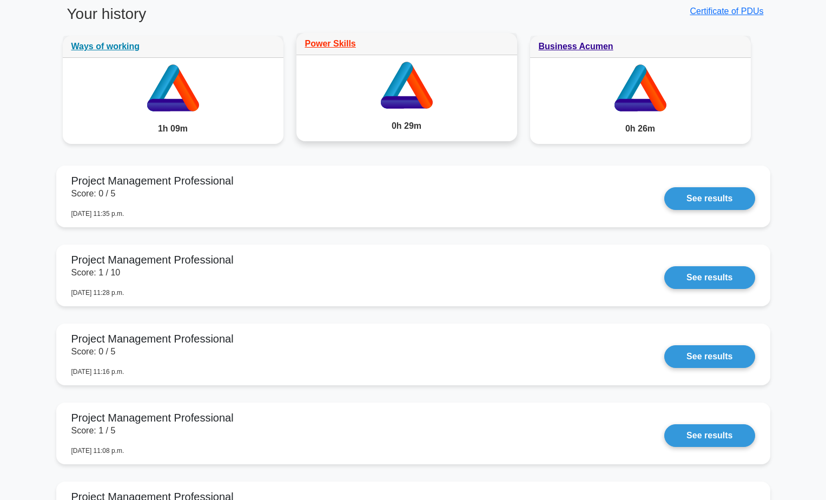
click at [439, 115] on div "0h 29m" at bounding box center [406, 126] width 221 height 30
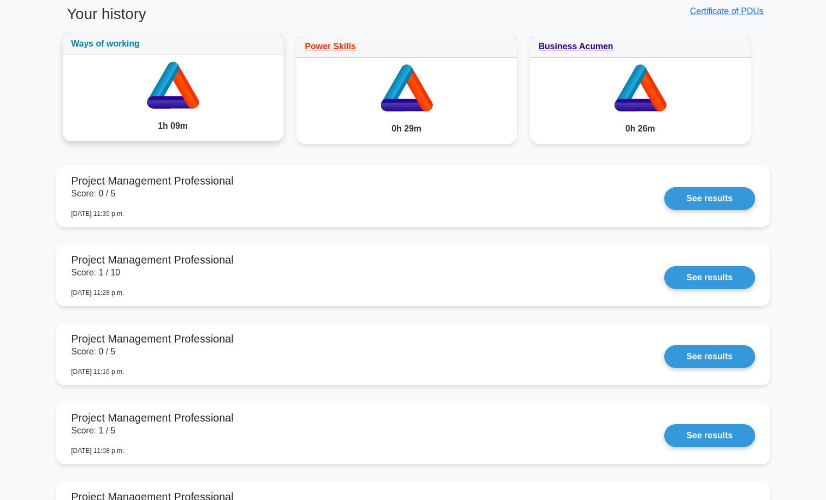
click at [129, 42] on link "Ways of working" at bounding box center [105, 43] width 69 height 9
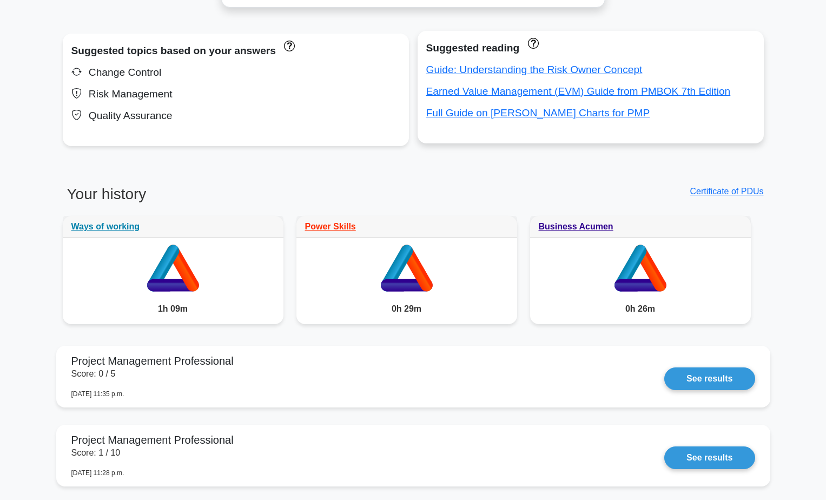
scroll to position [605, 0]
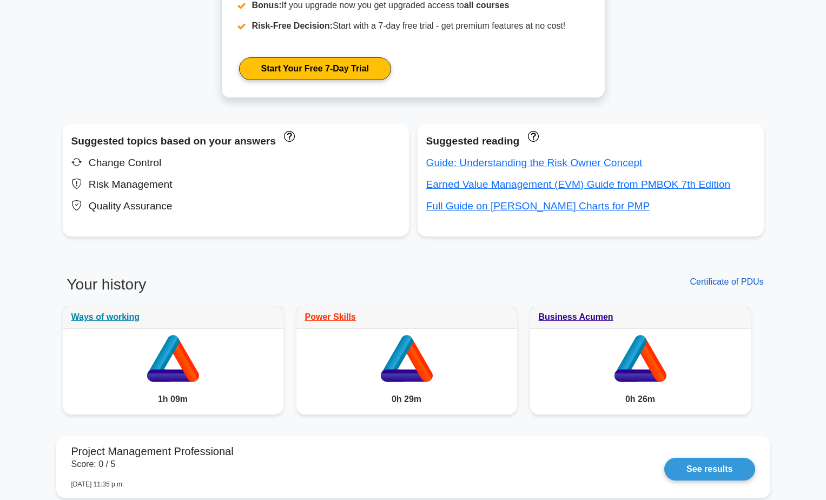
click at [740, 281] on link "Certificate of PDUs" at bounding box center [727, 281] width 74 height 9
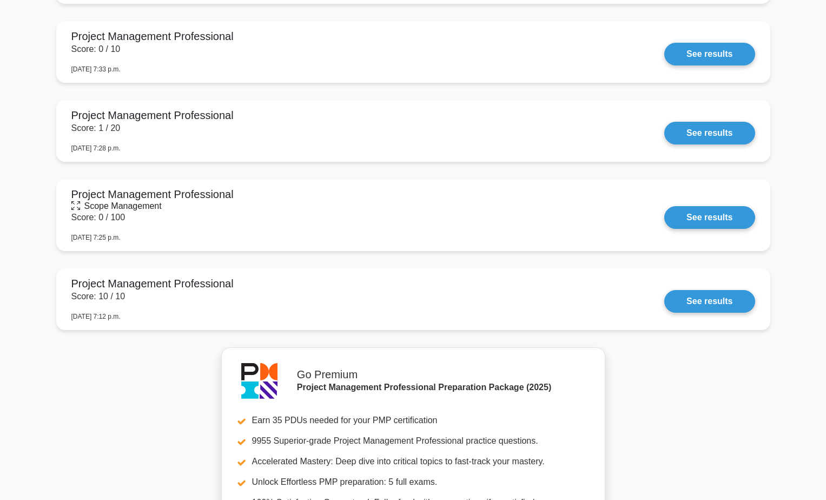
scroll to position [1803, 0]
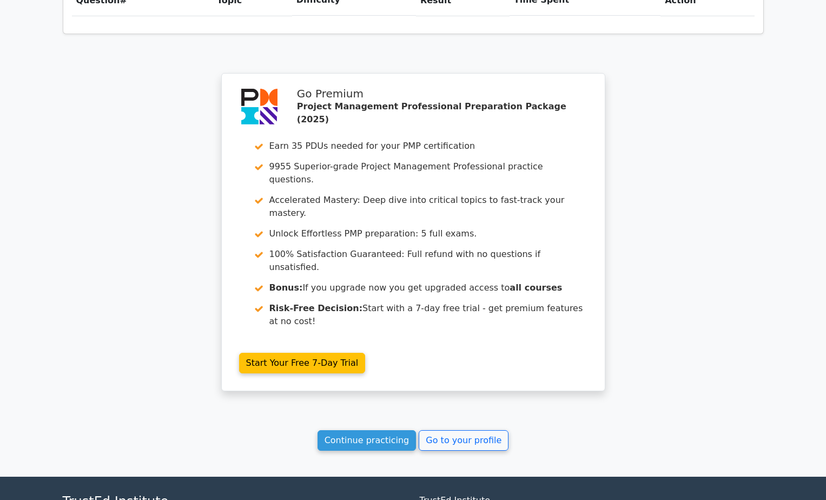
scroll to position [871, 0]
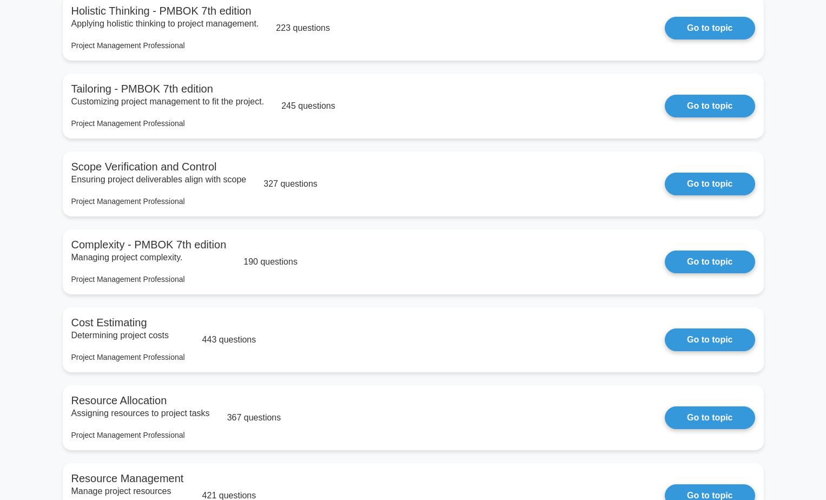
scroll to position [2446, 0]
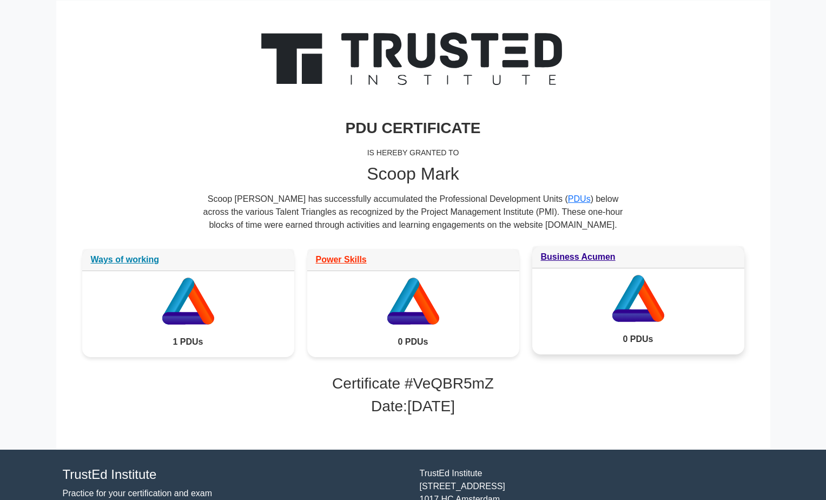
scroll to position [39, 0]
